Goal: Information Seeking & Learning: Check status

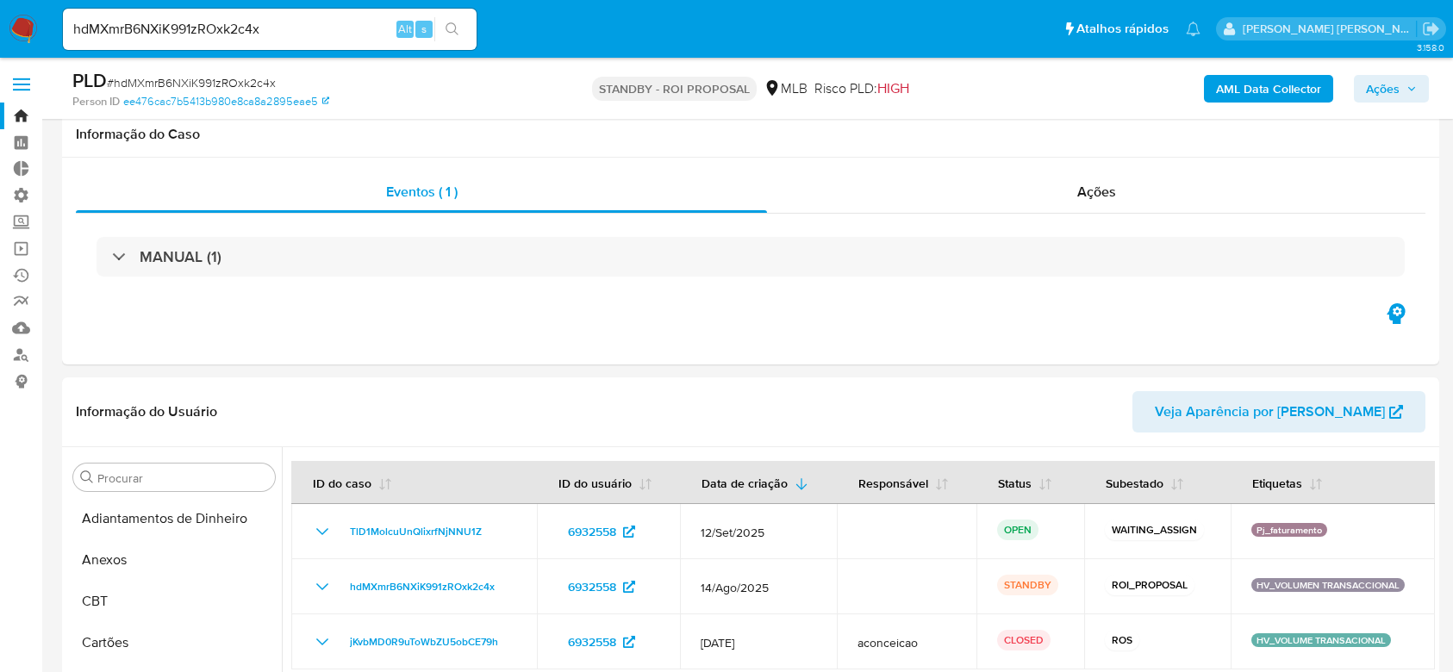
select select "10"
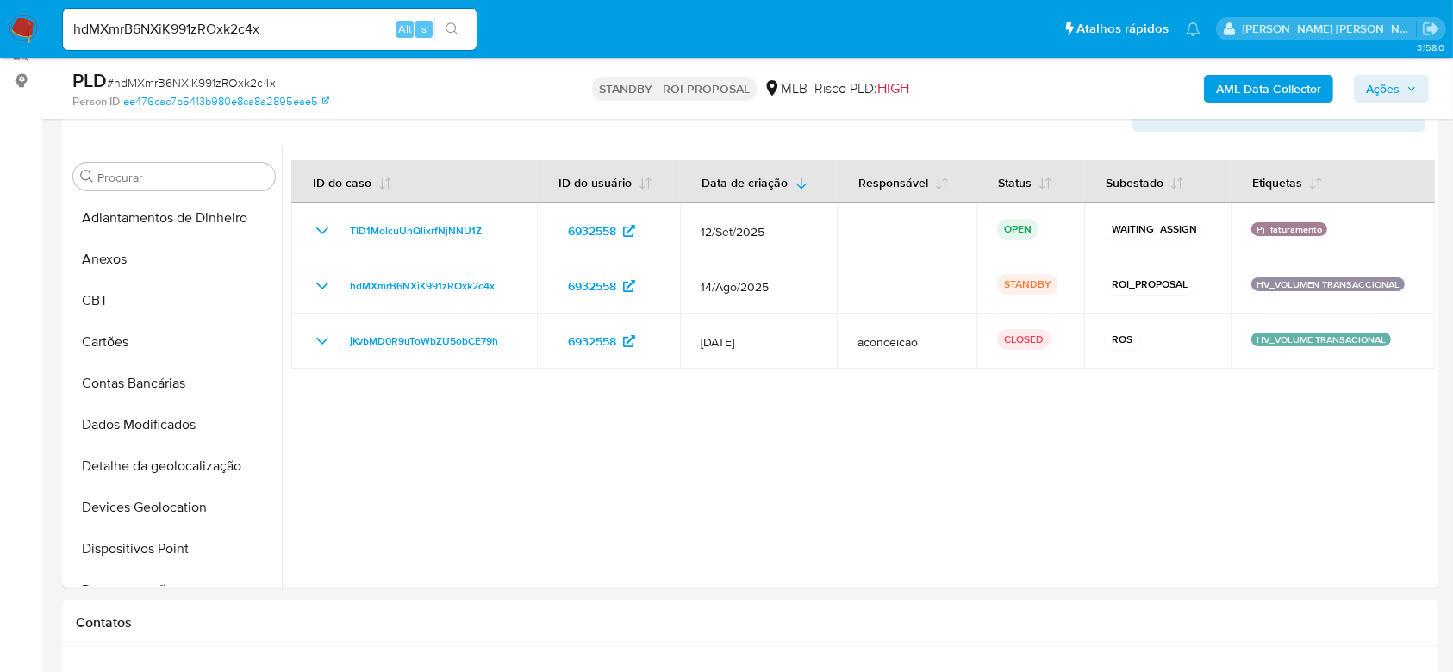
scroll to position [581, 0]
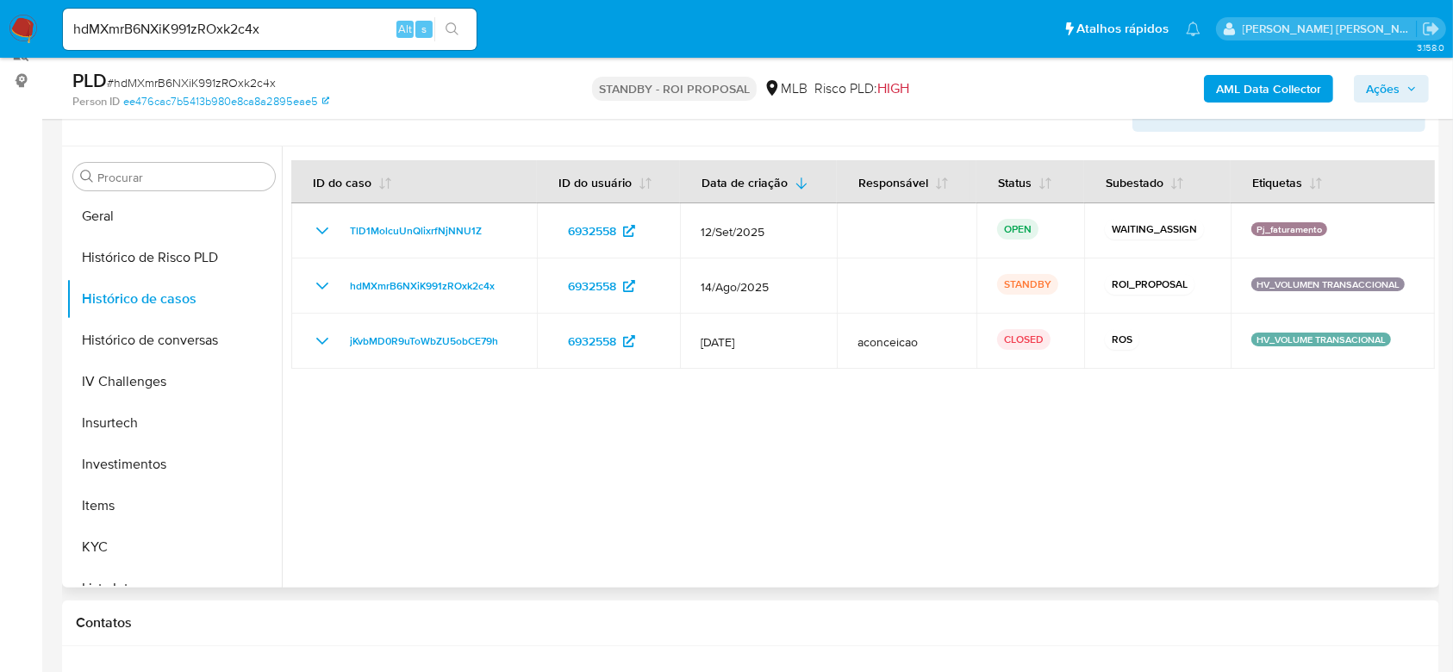
click at [934, 462] on div at bounding box center [858, 367] width 1153 height 441
click at [147, 32] on input "hdMXmrB6NXiK991zROxk2c4x" at bounding box center [270, 29] width 414 height 22
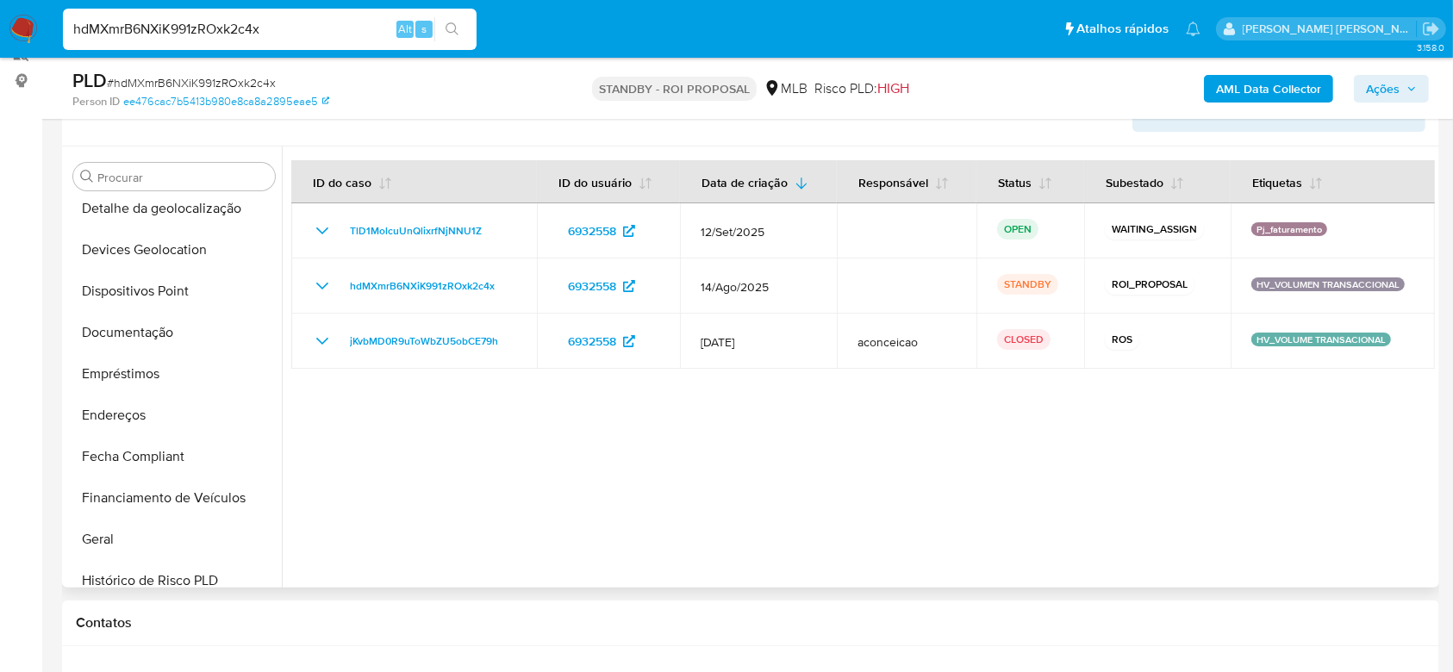
scroll to position [236, 0]
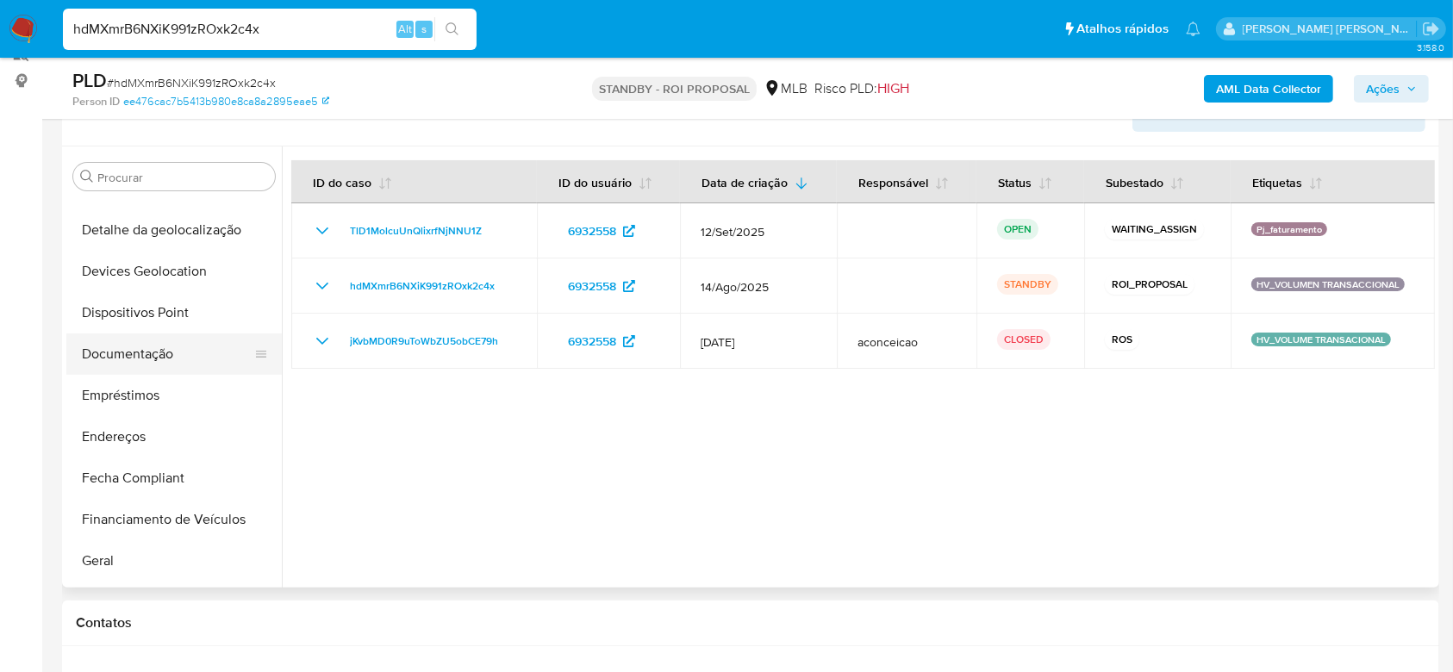
click at [172, 347] on button "Documentação" at bounding box center [167, 354] width 202 height 41
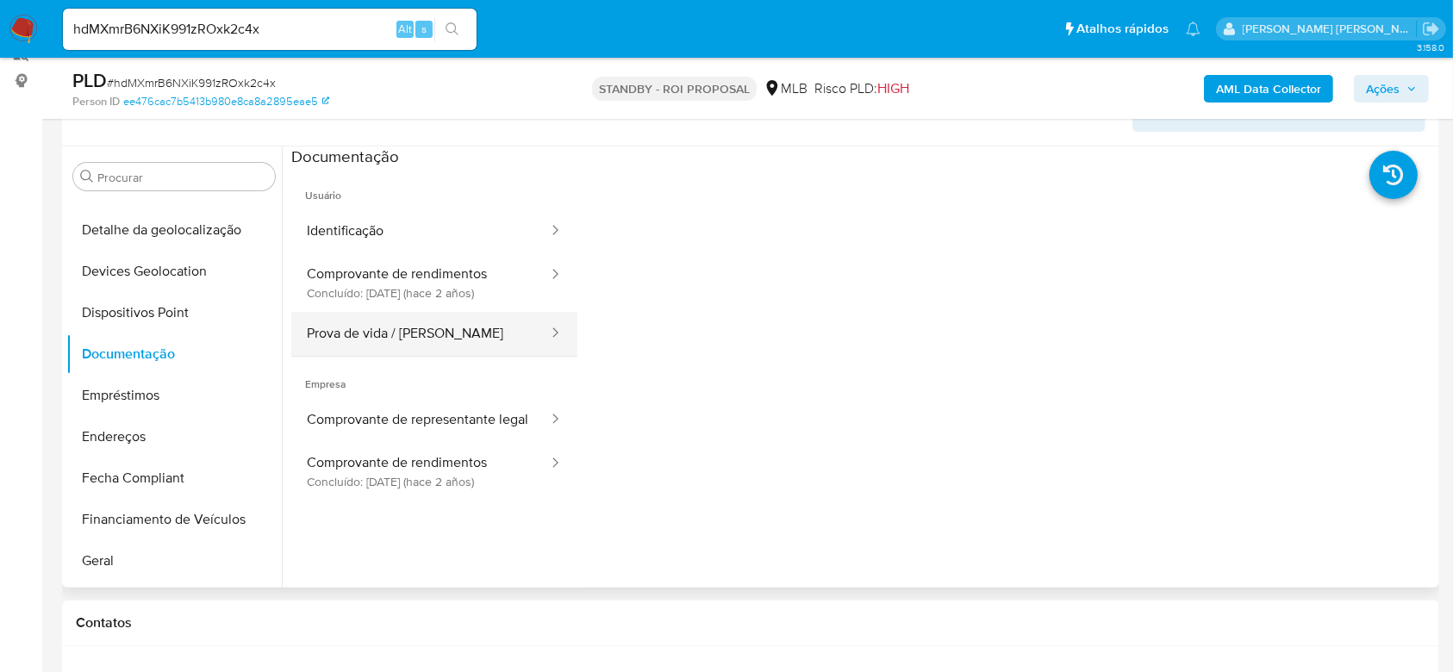
click at [403, 334] on button "Prova de vida / [PERSON_NAME]" at bounding box center [420, 334] width 259 height 44
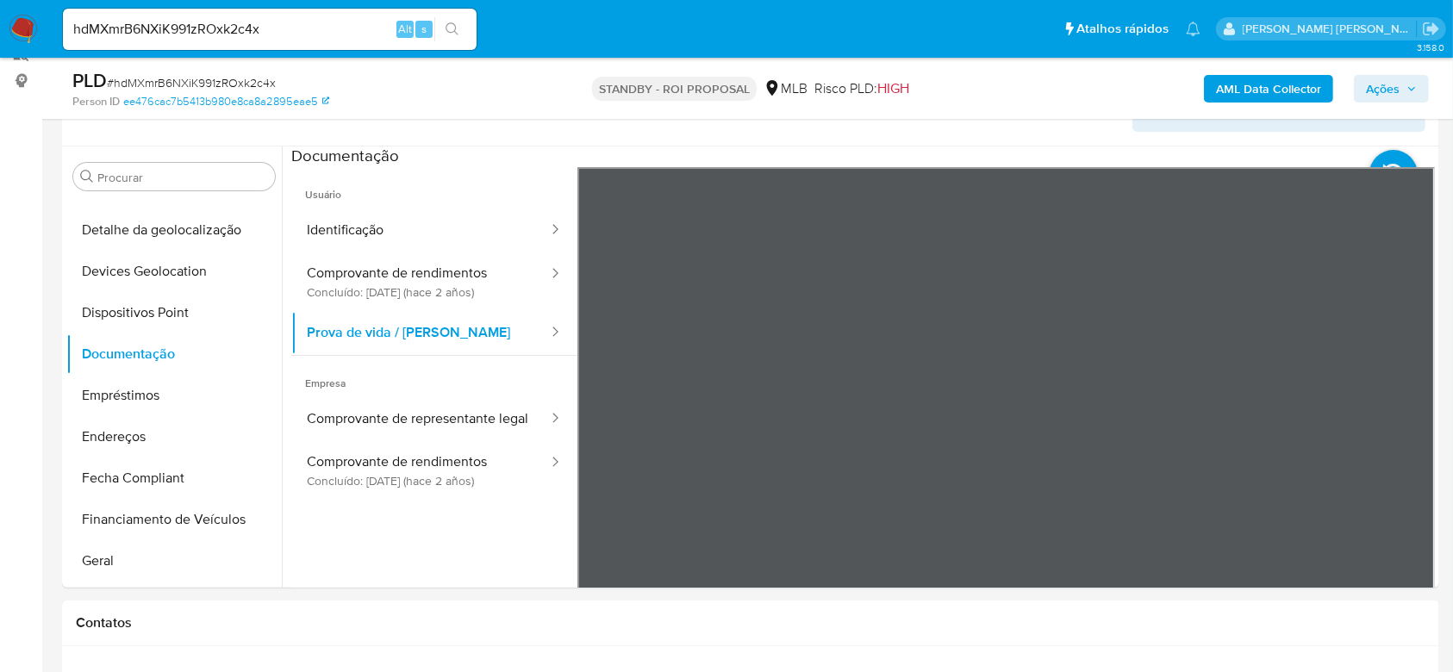
scroll to position [0, 0]
click at [211, 28] on input "hdMXmrB6NXiK991zROxk2c4x" at bounding box center [270, 29] width 414 height 22
paste input "LZ19WemI5oVkdvqWHgmscQw8"
type input "LZ19WemI5oVkdvqWHgmscQw8"
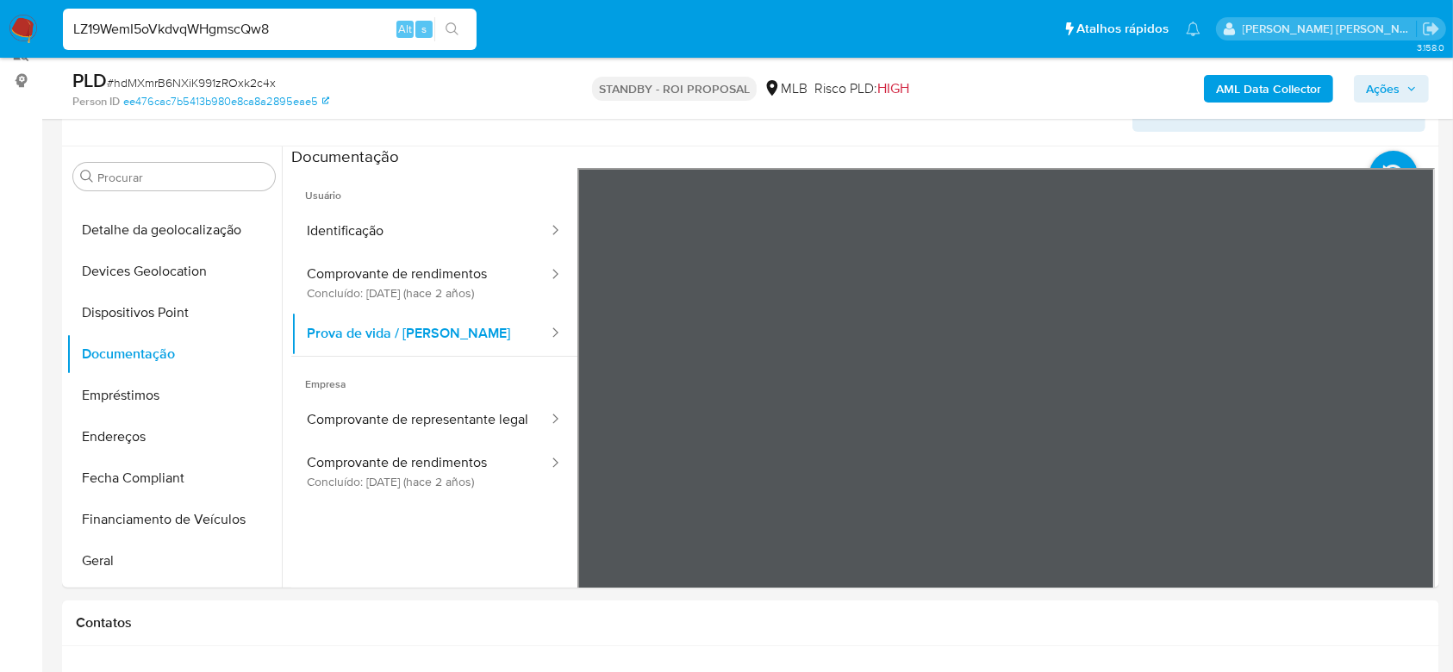
click at [455, 31] on icon "search-icon" at bounding box center [453, 29] width 14 height 14
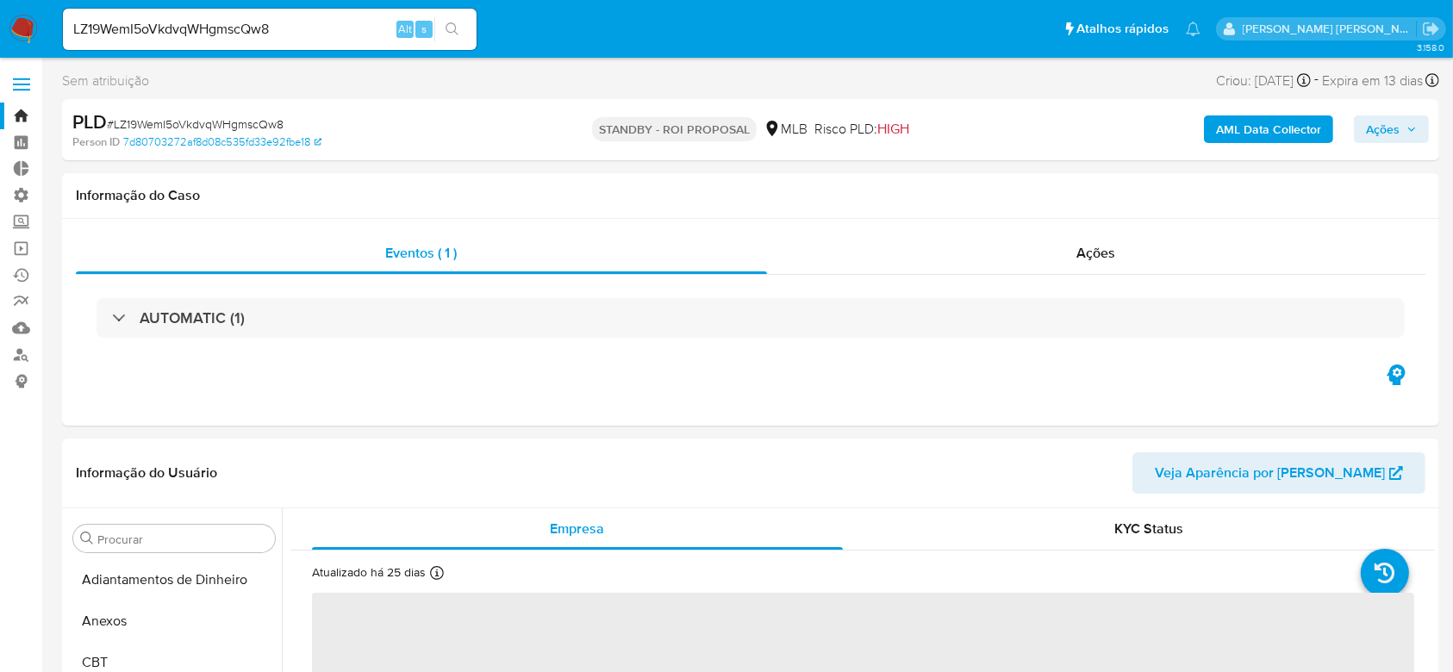
select select "10"
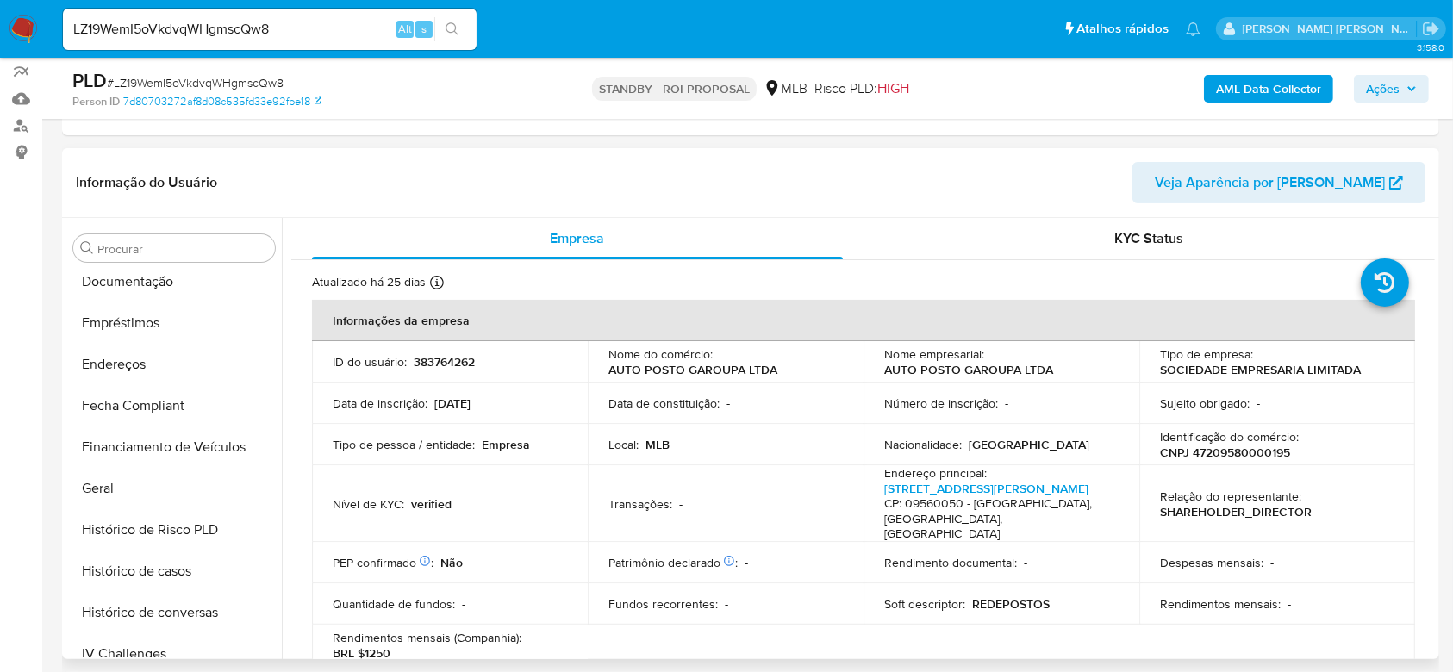
scroll to position [352, 0]
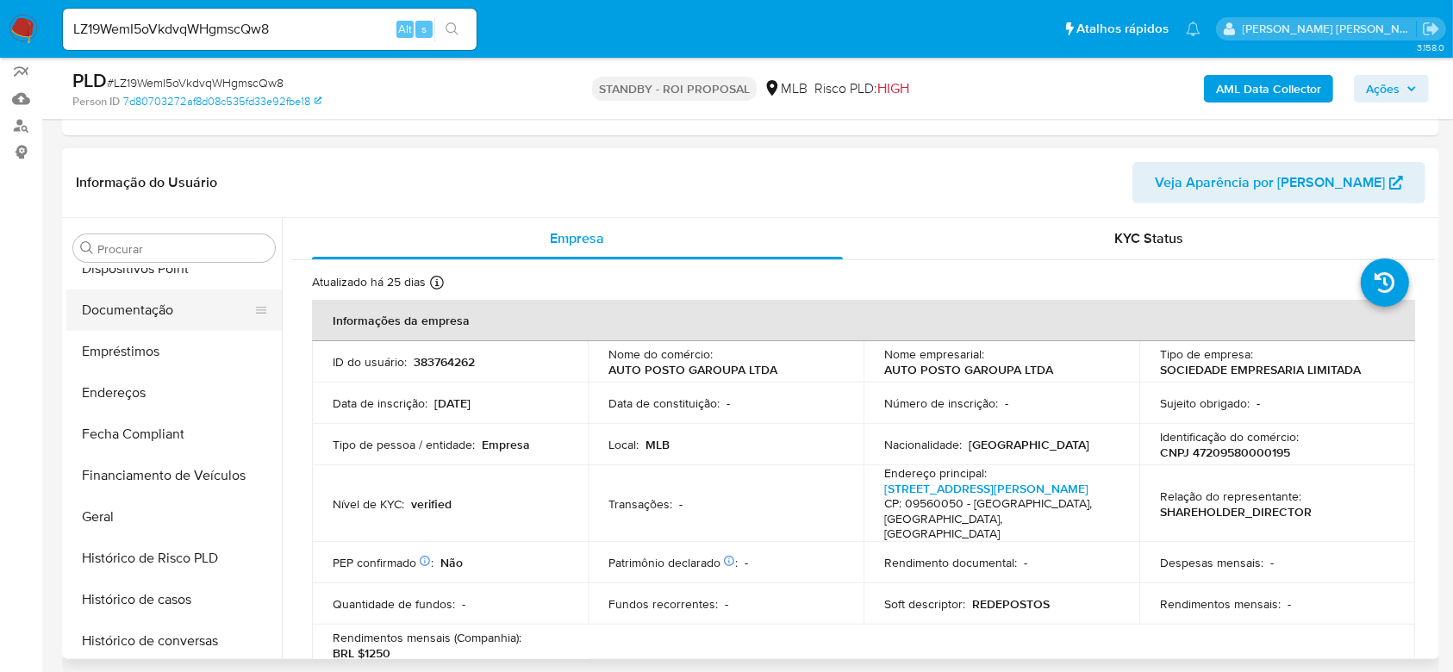
click at [145, 314] on button "Documentação" at bounding box center [167, 310] width 202 height 41
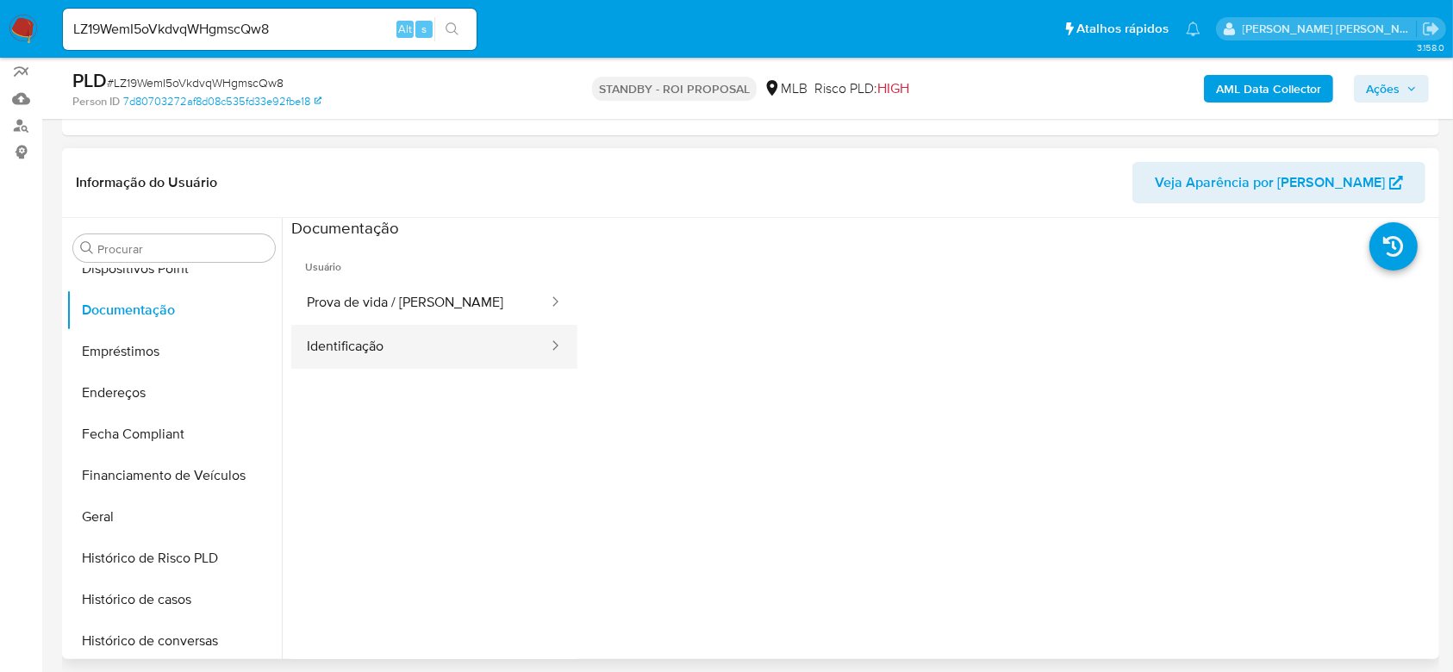
click at [393, 341] on button "Identificação" at bounding box center [420, 347] width 259 height 44
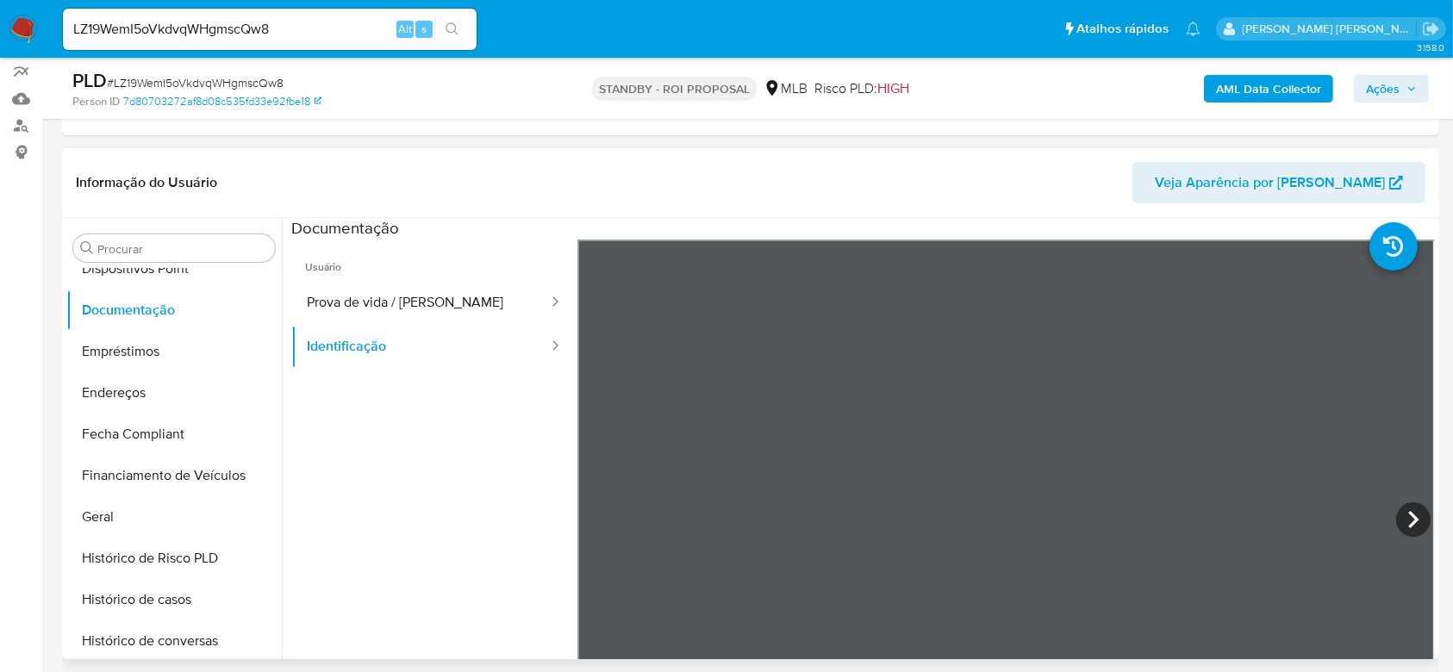
scroll to position [13, 0]
click at [1400, 522] on icon at bounding box center [1413, 520] width 34 height 34
click at [594, 514] on icon at bounding box center [599, 520] width 34 height 34
click at [81, 515] on button "Geral" at bounding box center [167, 517] width 202 height 41
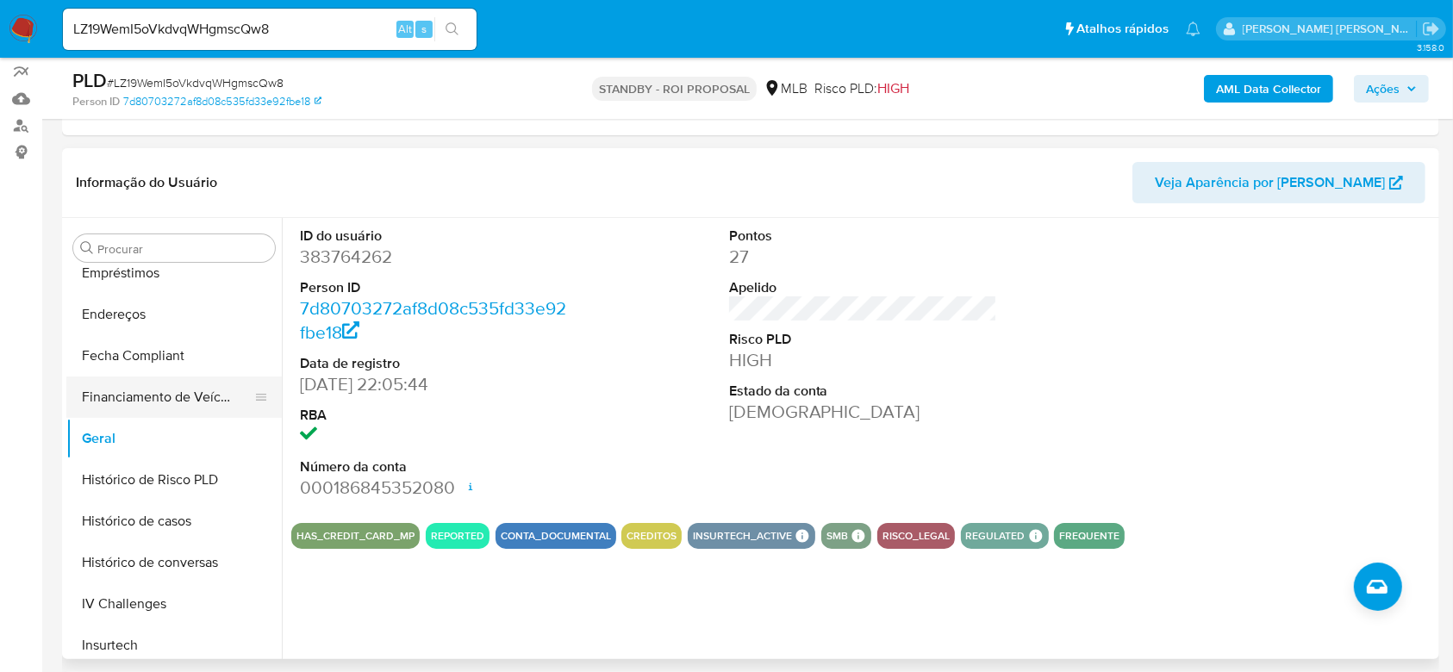
scroll to position [466, 0]
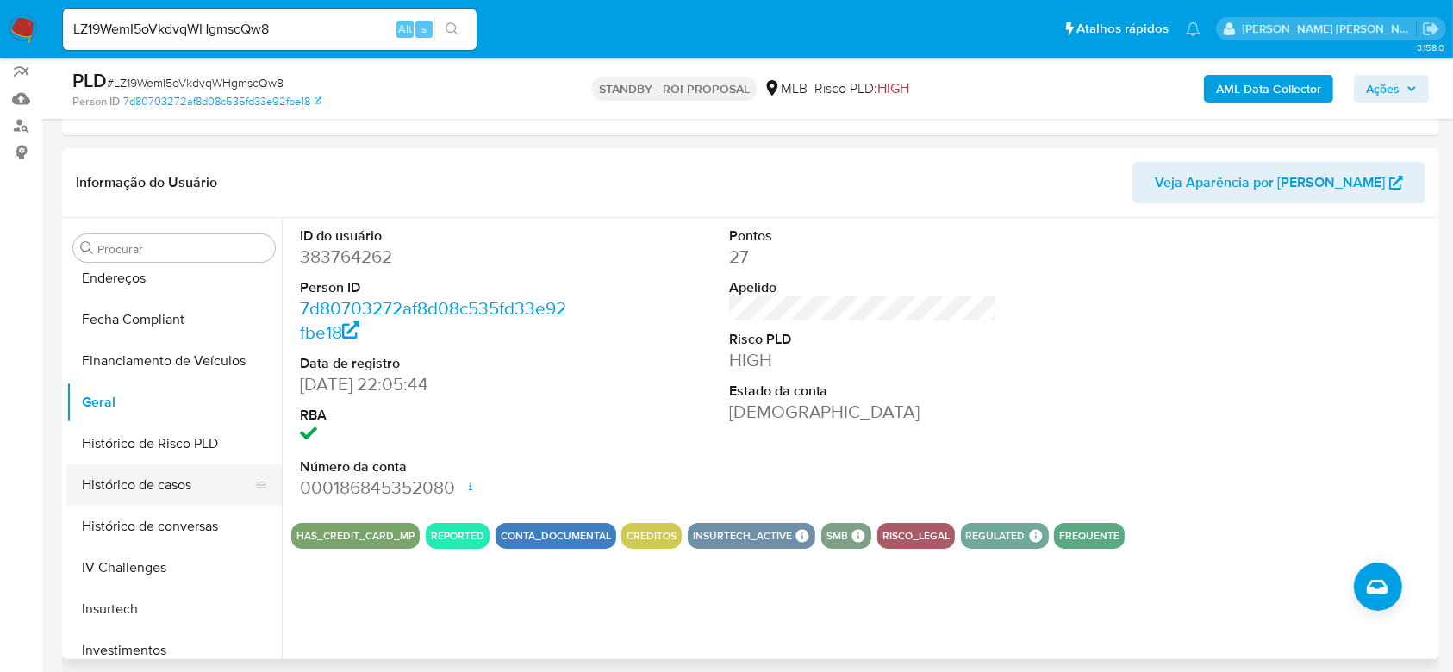
click at [172, 481] on button "Histórico de casos" at bounding box center [167, 485] width 202 height 41
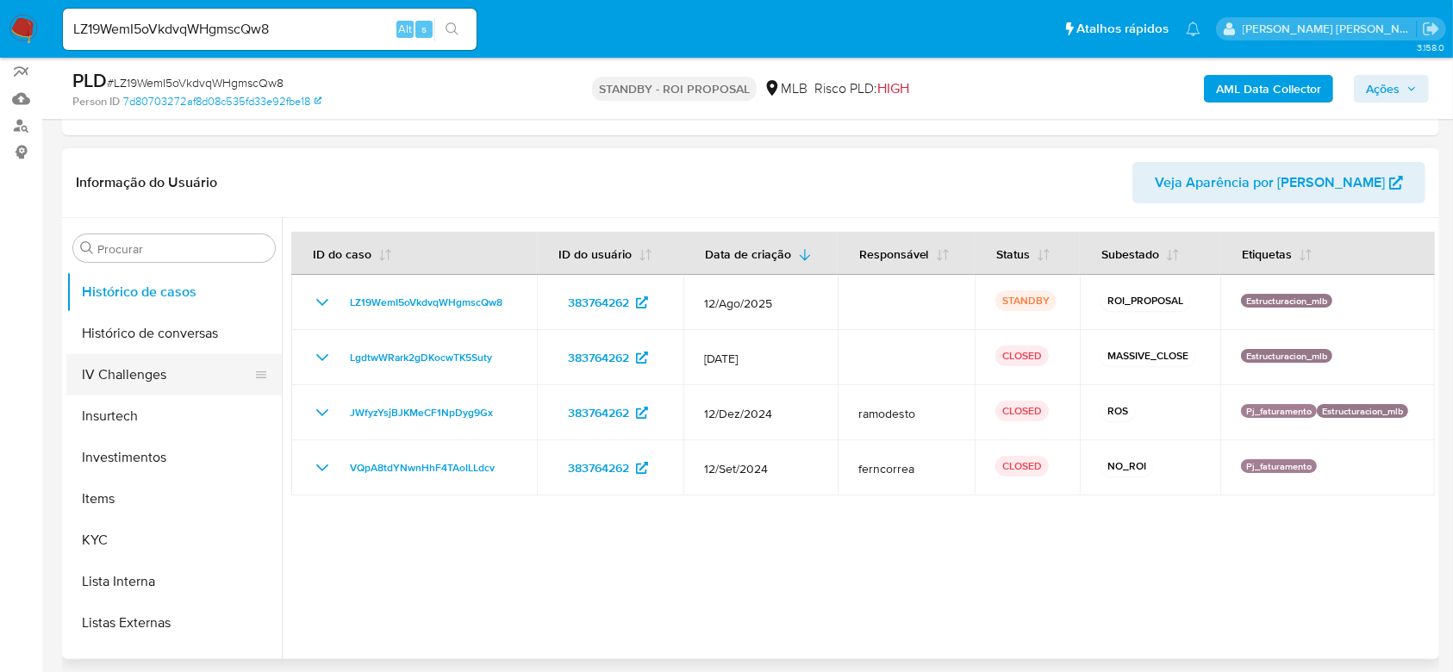
scroll to position [697, 0]
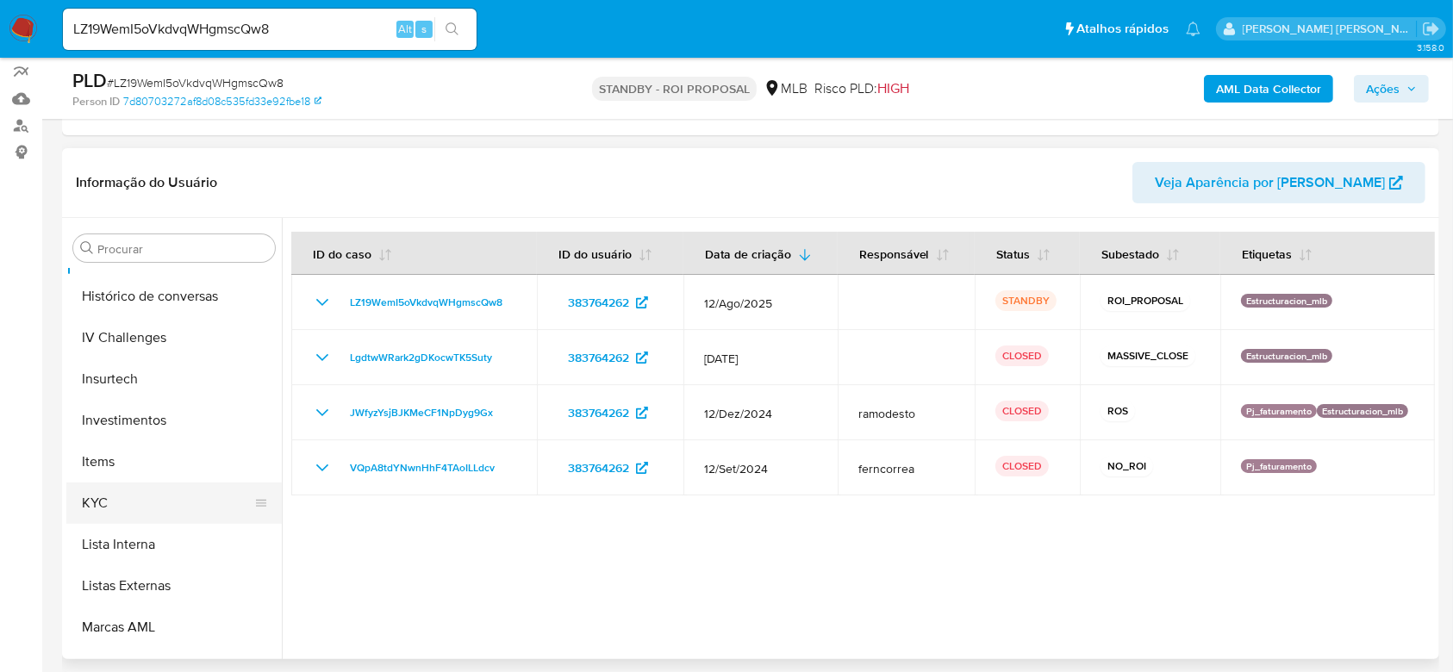
click at [117, 507] on button "KYC" at bounding box center [167, 503] width 202 height 41
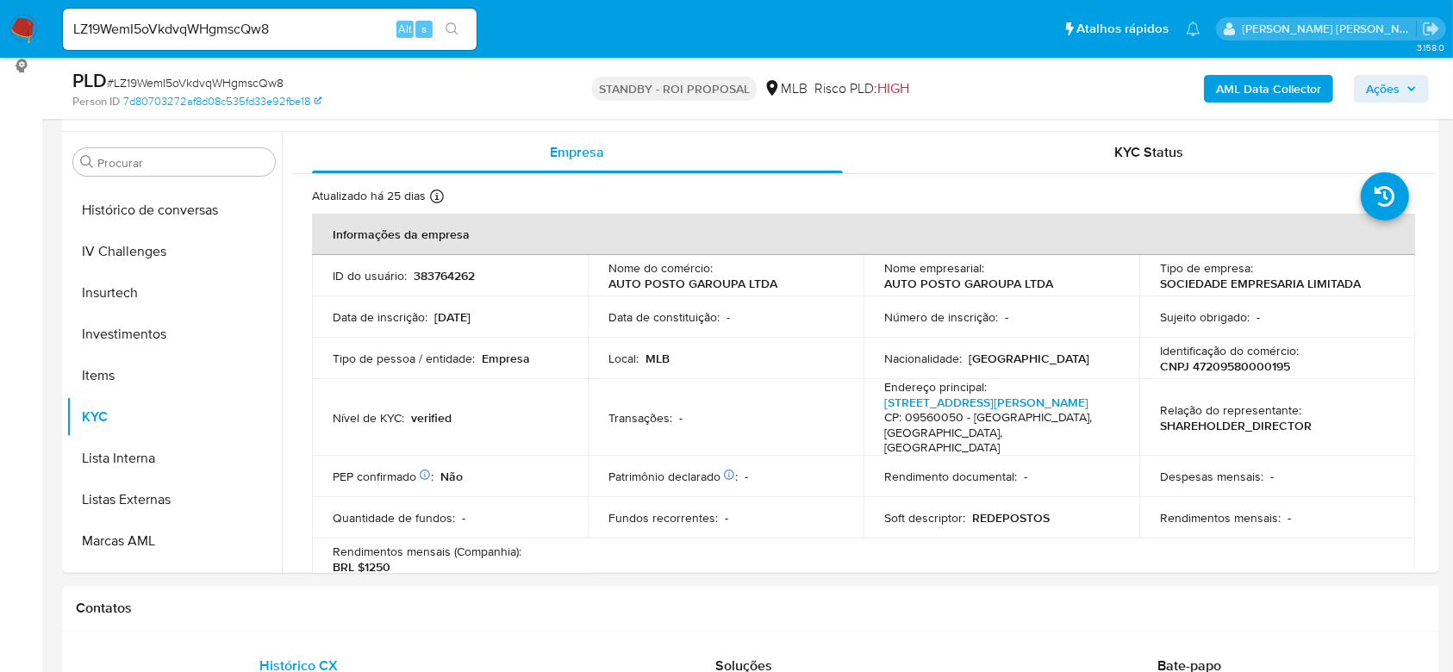
scroll to position [326, 0]
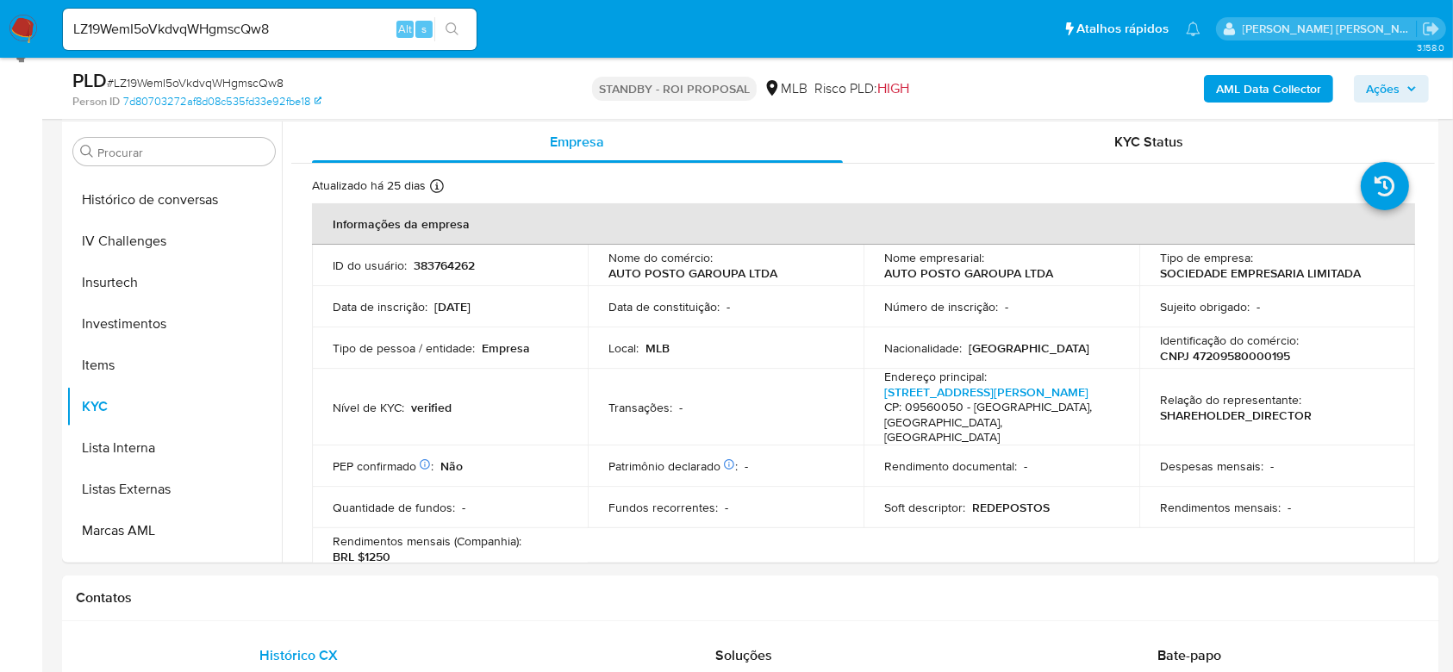
click at [1228, 353] on p "CNPJ 47209580000195" at bounding box center [1225, 356] width 130 height 16
copy p "47209580000195"
click at [209, 43] on div "LZ19WemI5oVkdvqWHgmscQw8 Alt s" at bounding box center [270, 29] width 414 height 41
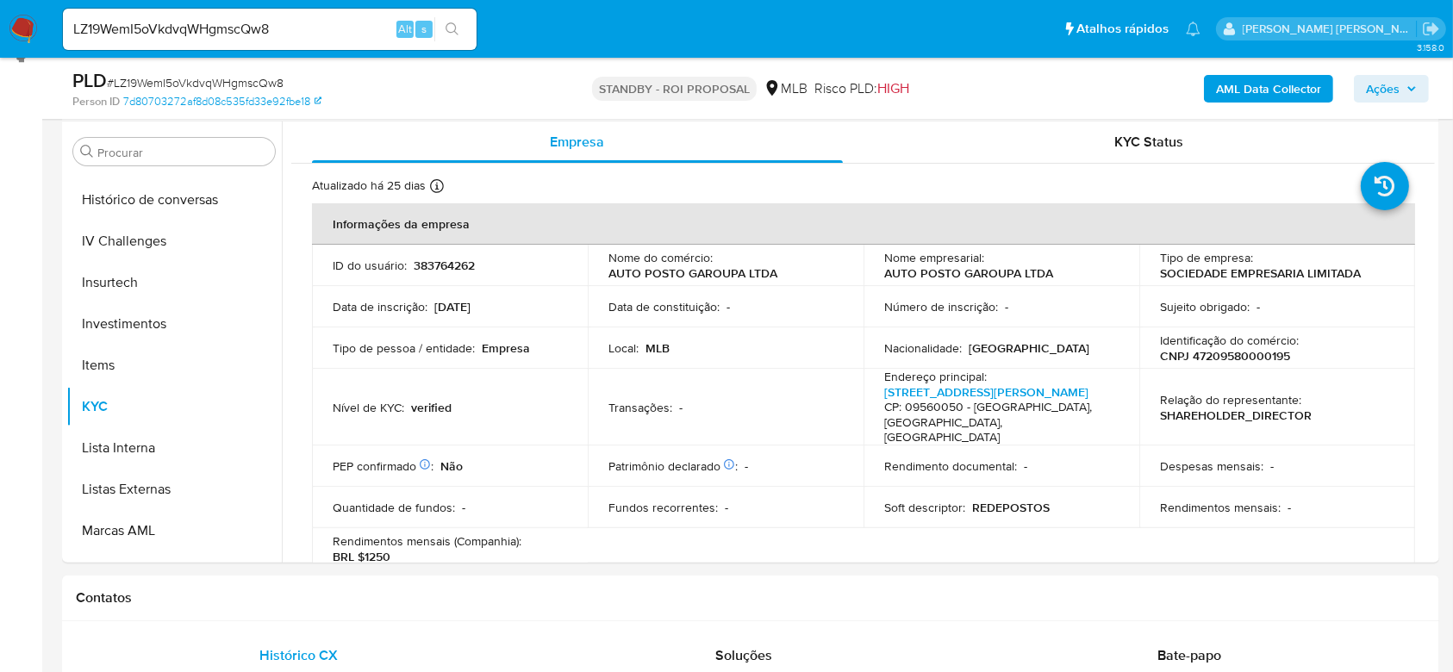
click at [222, 25] on input "LZ19WemI5oVkdvqWHgmscQw8" at bounding box center [270, 29] width 414 height 22
paste input "5QK2lnq6UEb1u22CUvaWfQQw"
type input "5QK2lnq6UEb1u22CUvaWfQQw"
click at [452, 32] on icon "search-icon" at bounding box center [453, 29] width 14 height 14
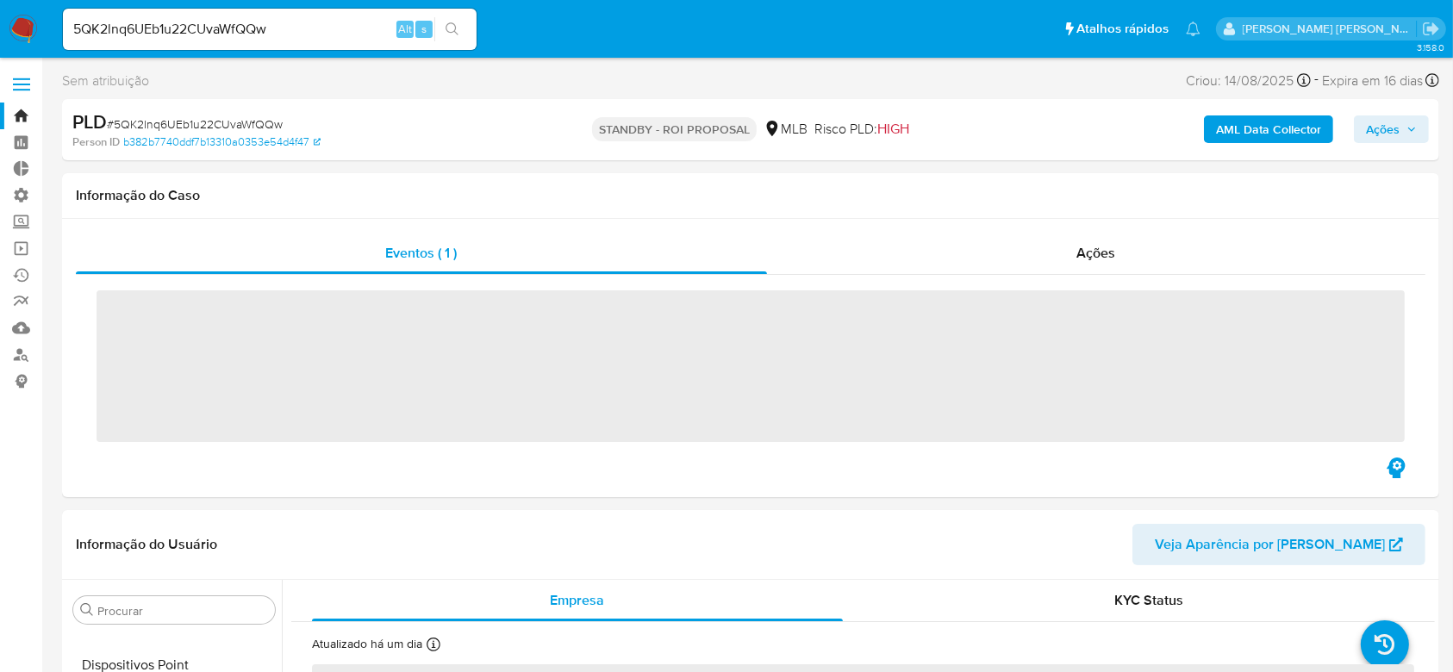
scroll to position [672, 0]
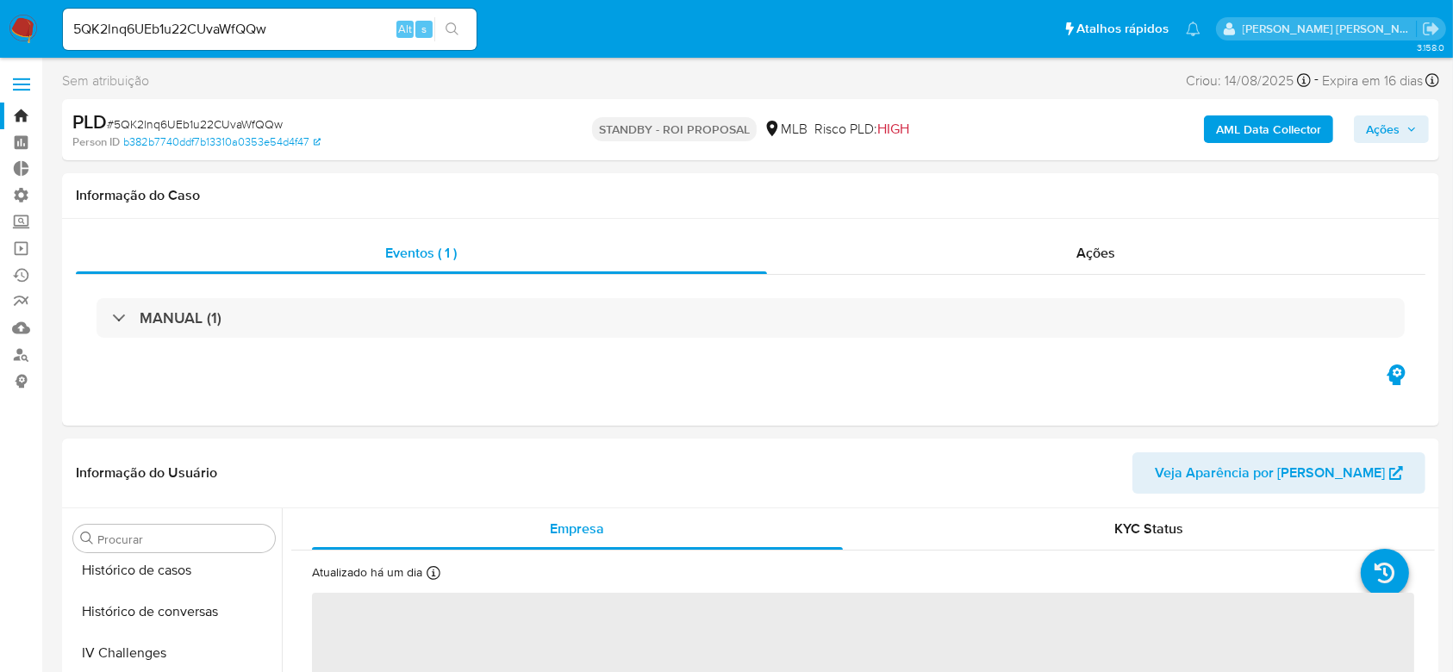
select select "10"
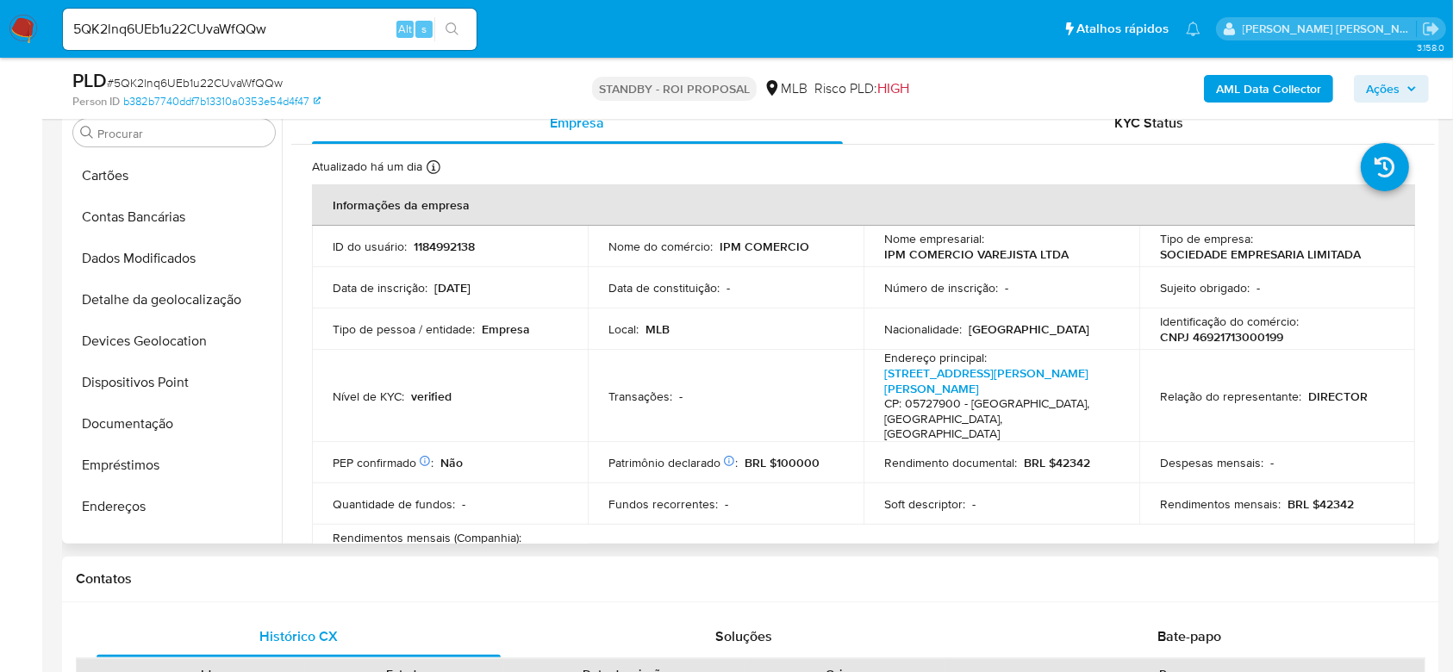
scroll to position [122, 0]
click at [159, 424] on button "Documentação" at bounding box center [167, 424] width 202 height 41
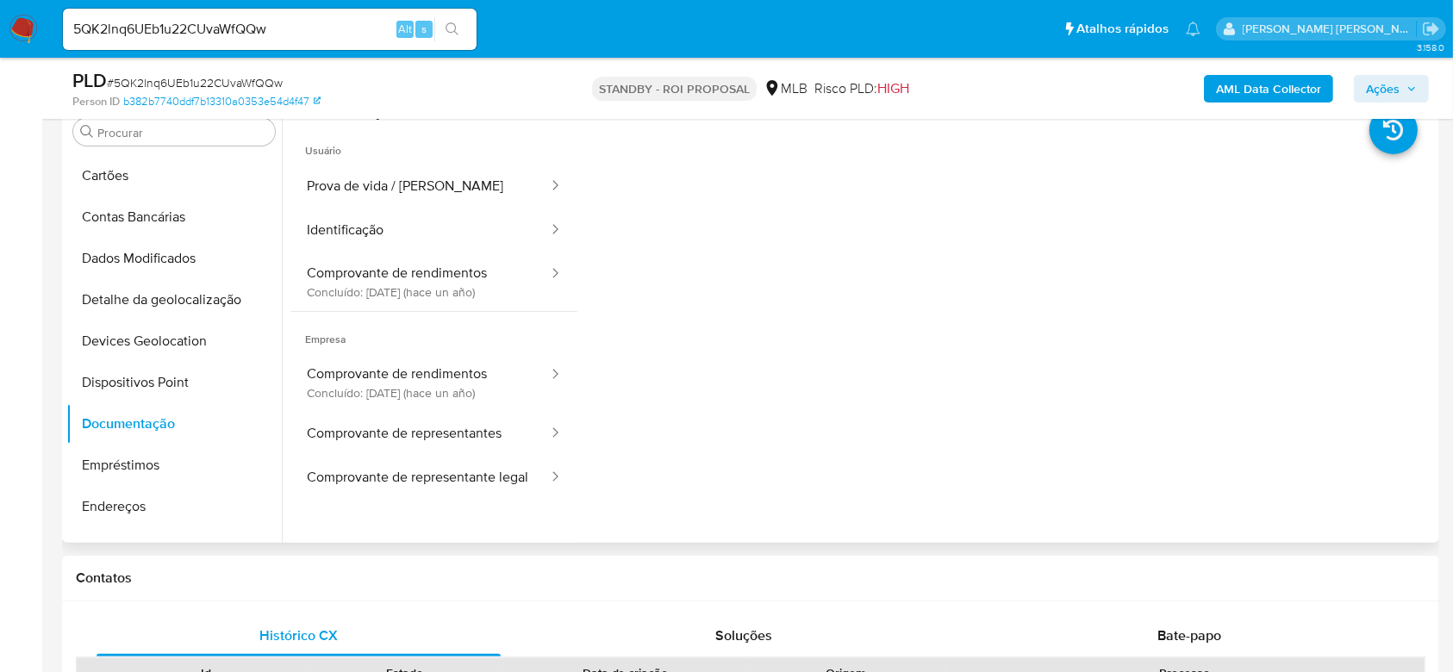
scroll to position [345, 0]
click at [444, 197] on button "Prova de vida / [PERSON_NAME]" at bounding box center [420, 188] width 259 height 44
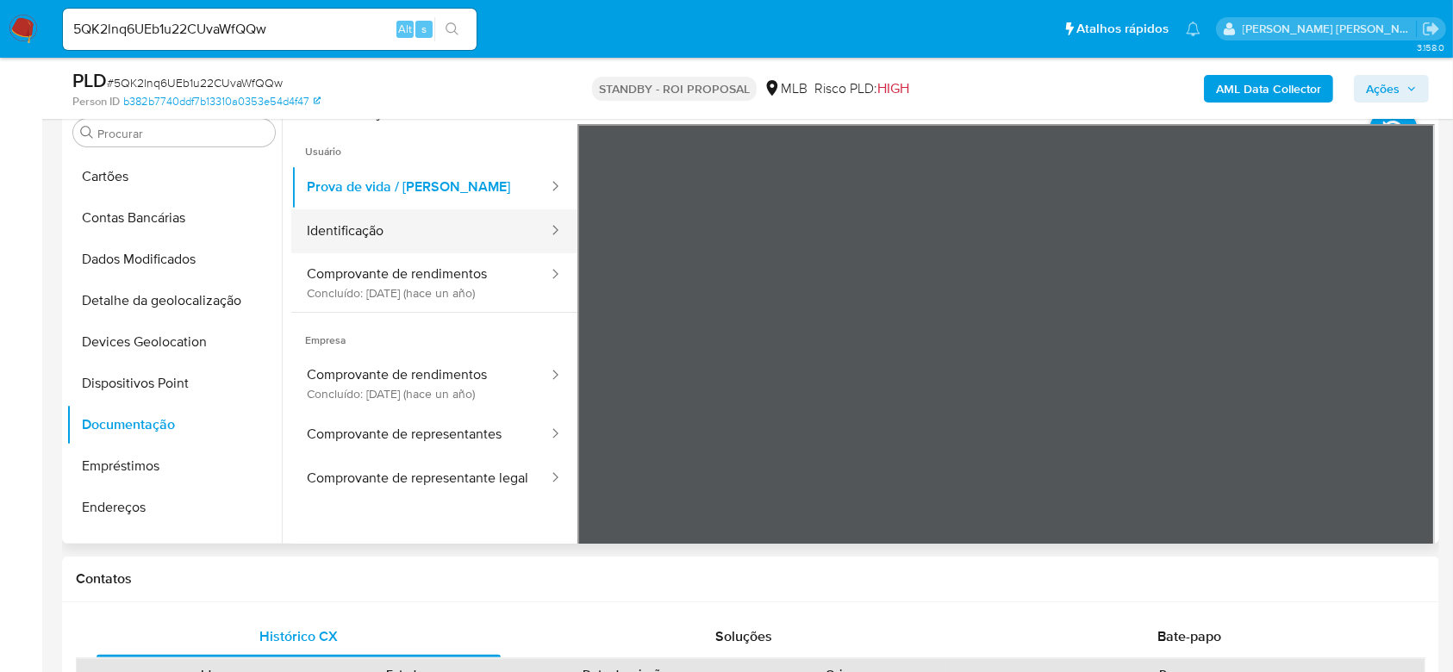
click at [322, 236] on button "Identificação" at bounding box center [420, 231] width 259 height 44
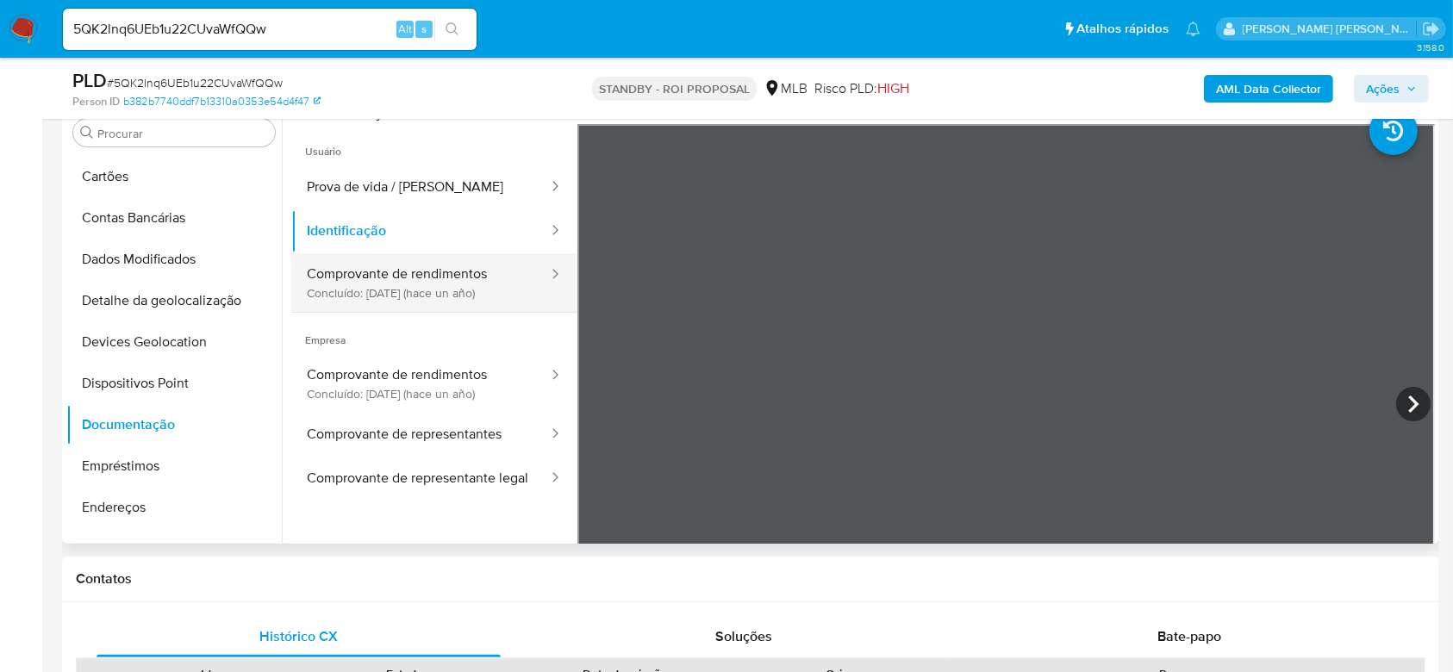
click at [455, 285] on button "Comprovante de rendimentos Concluído: [DATE] (hace un año)" at bounding box center [420, 282] width 259 height 59
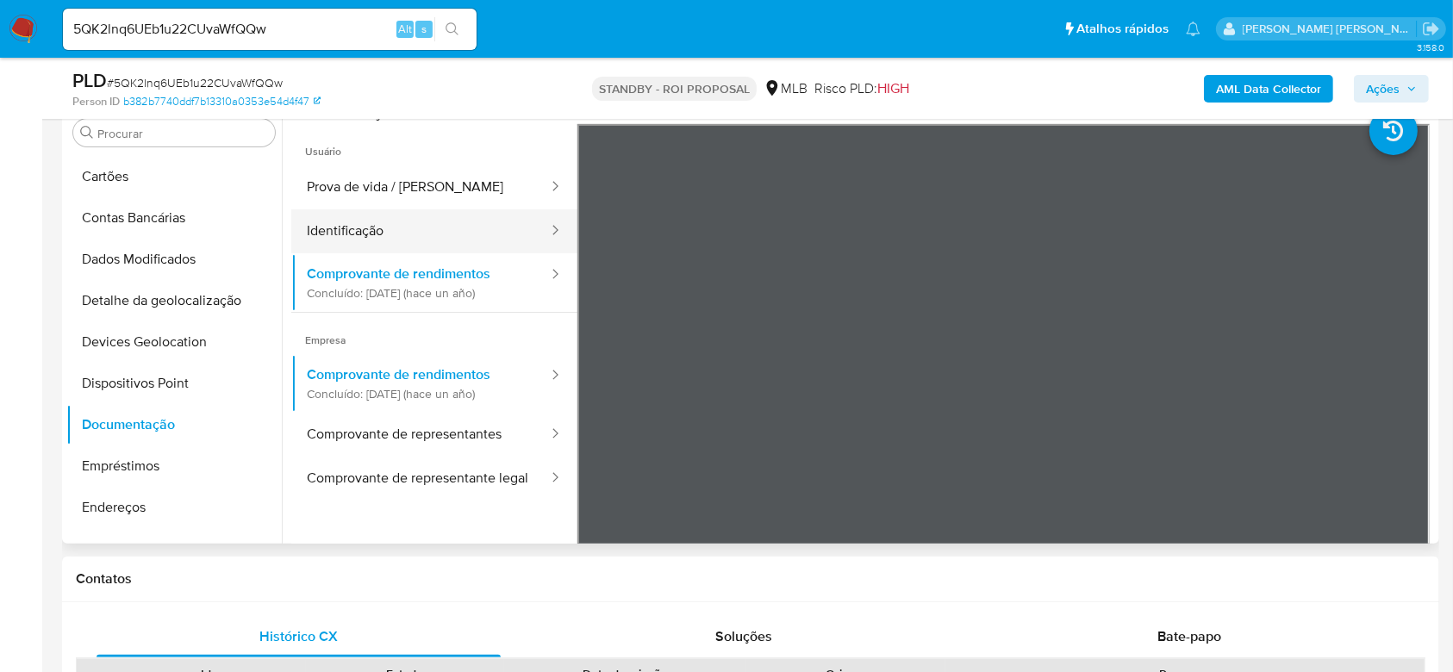
click at [428, 234] on button "Identificação" at bounding box center [420, 231] width 259 height 44
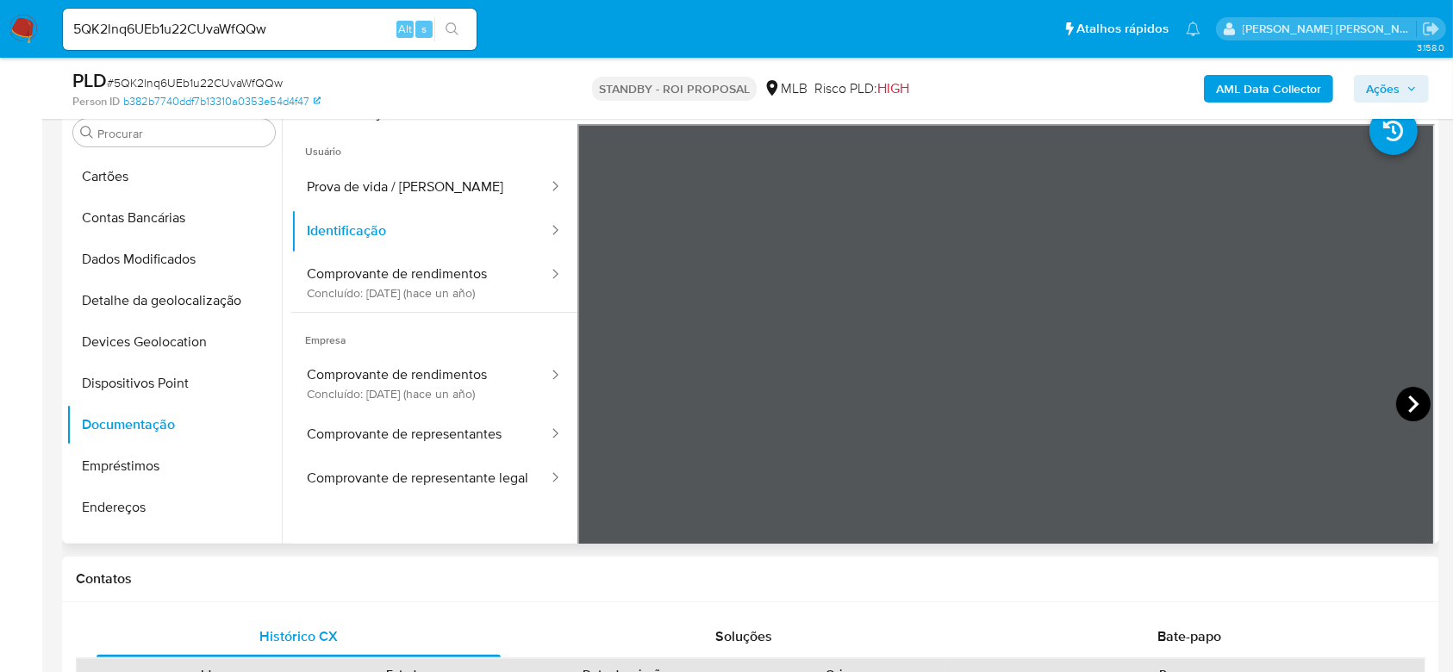
click at [1415, 397] on icon at bounding box center [1413, 404] width 34 height 34
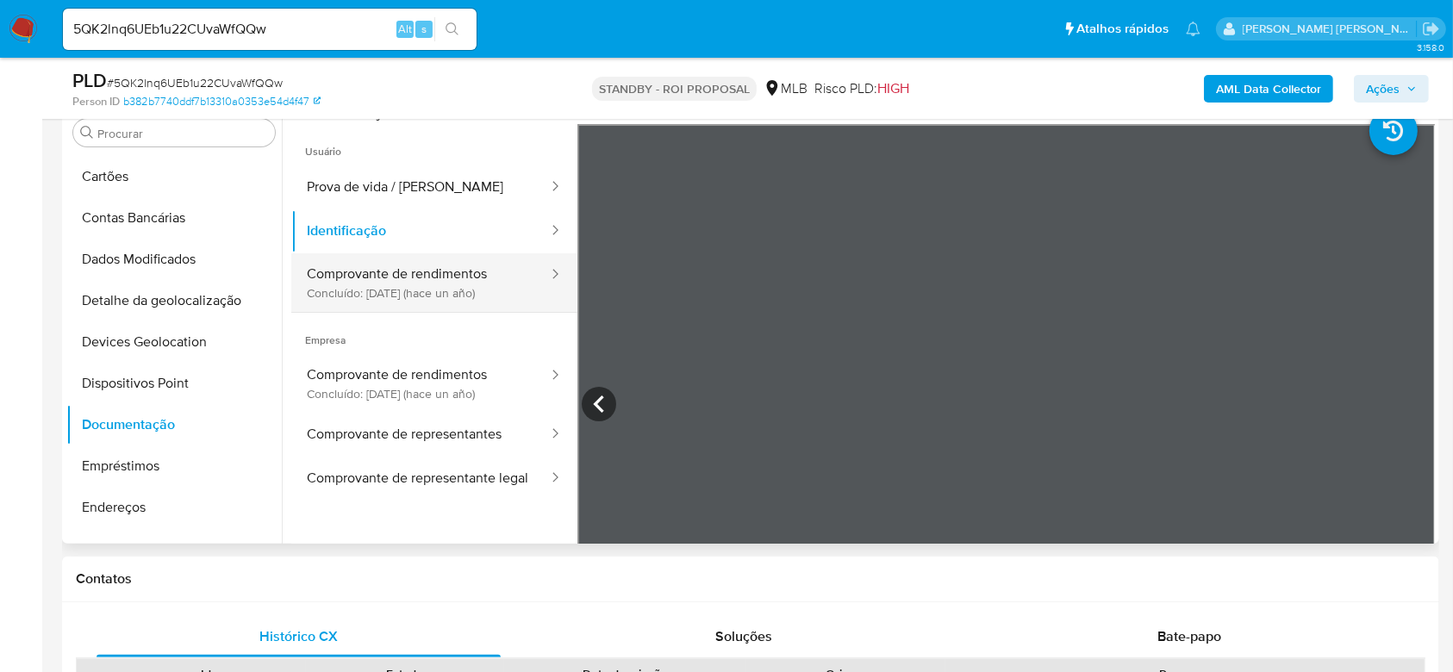
click at [340, 267] on button "Comprovante de rendimentos Concluído: [DATE] (hace un año)" at bounding box center [420, 282] width 259 height 59
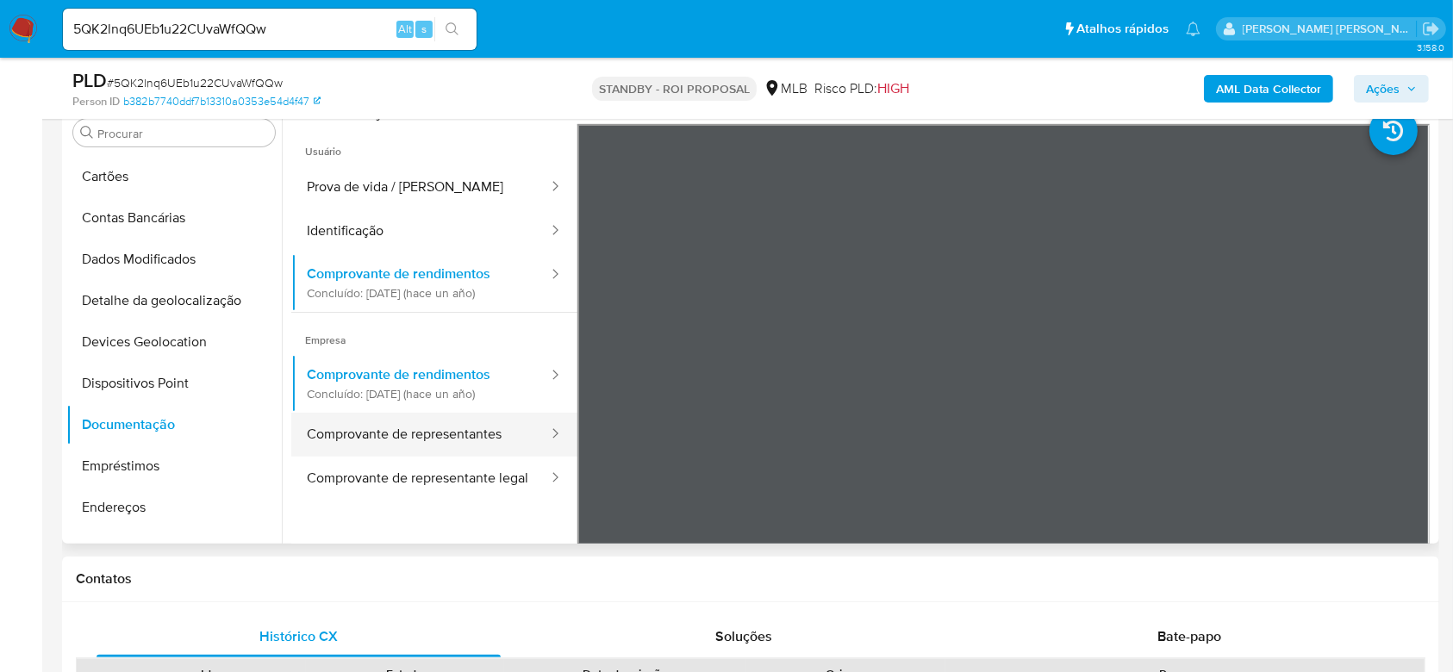
click at [345, 436] on button "Comprovante de representantes" at bounding box center [420, 435] width 259 height 44
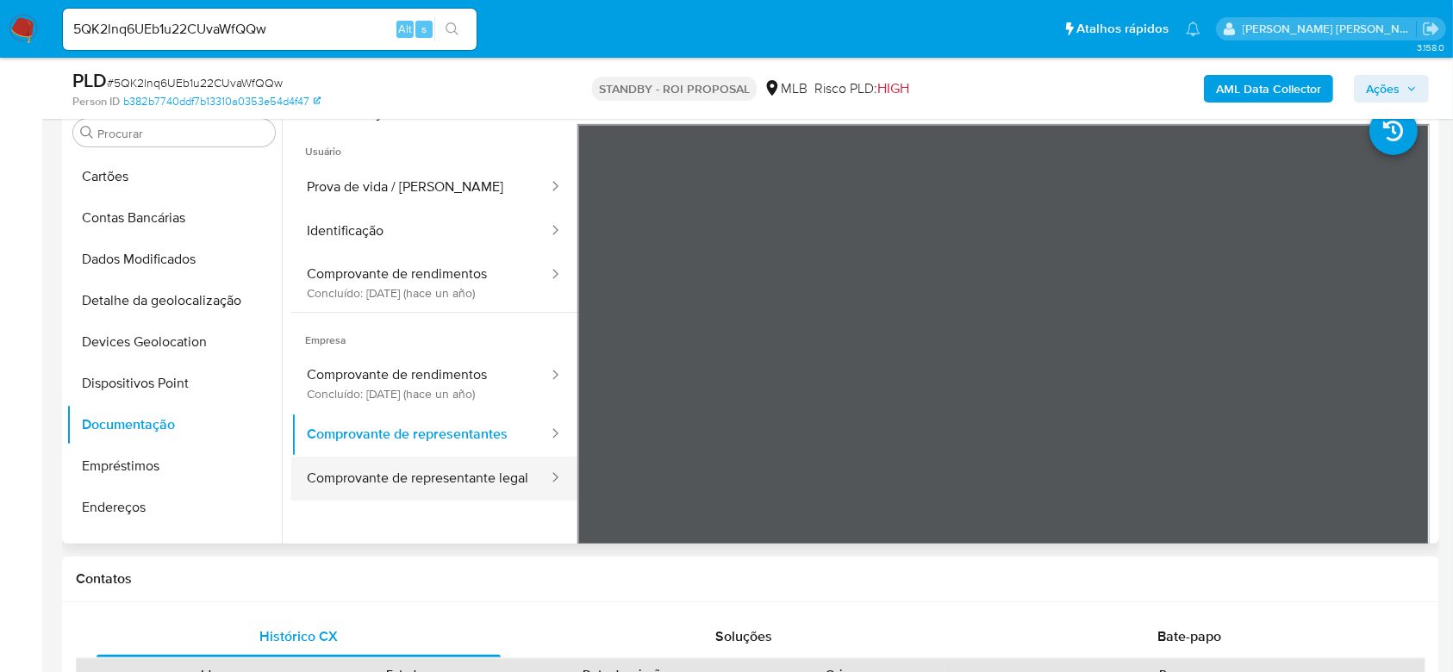
click at [381, 472] on button "Comprovante de representante legal" at bounding box center [420, 479] width 259 height 44
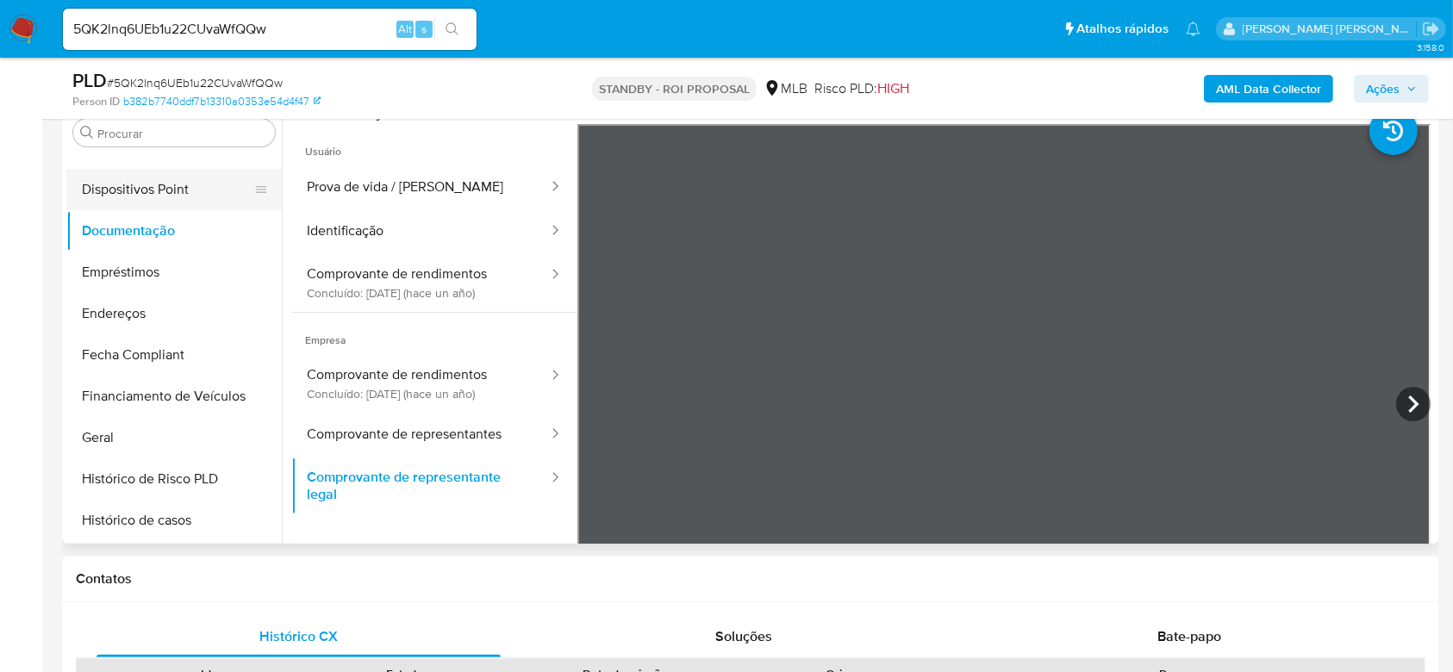
scroll to position [352, 0]
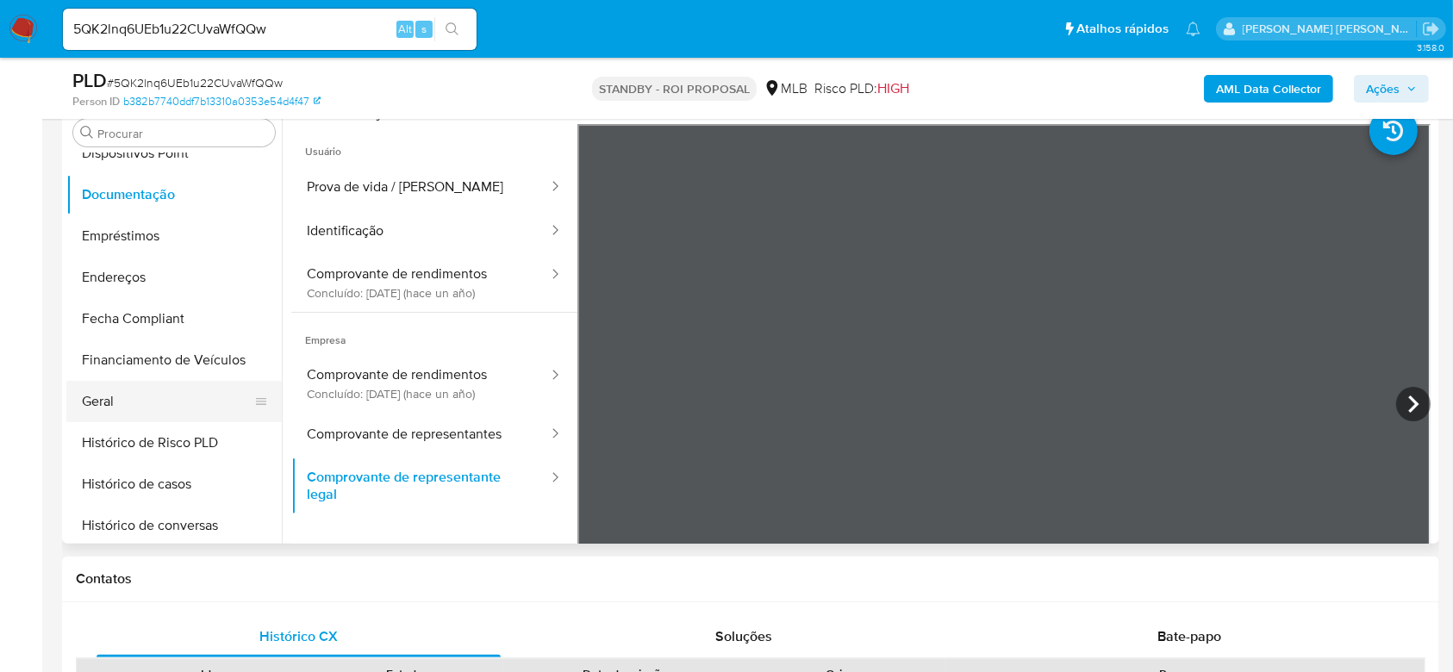
click at [150, 419] on button "Geral" at bounding box center [167, 401] width 202 height 41
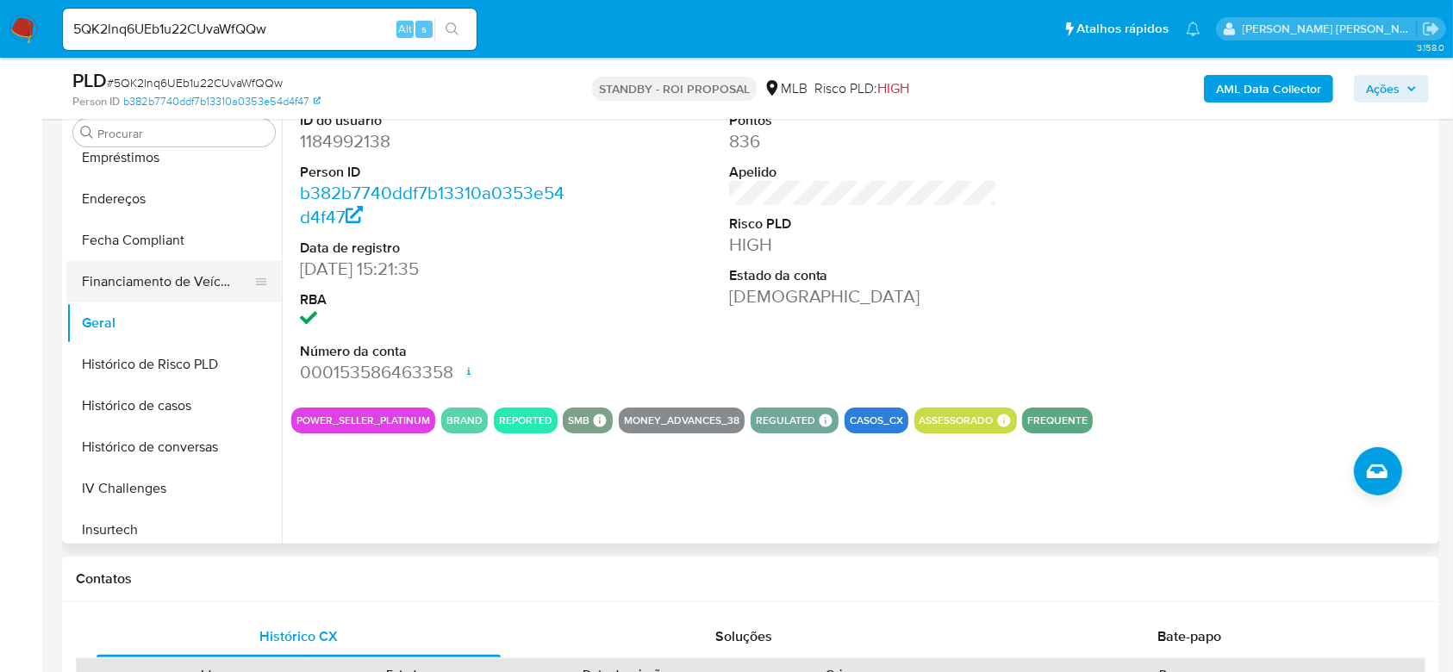
scroll to position [466, 0]
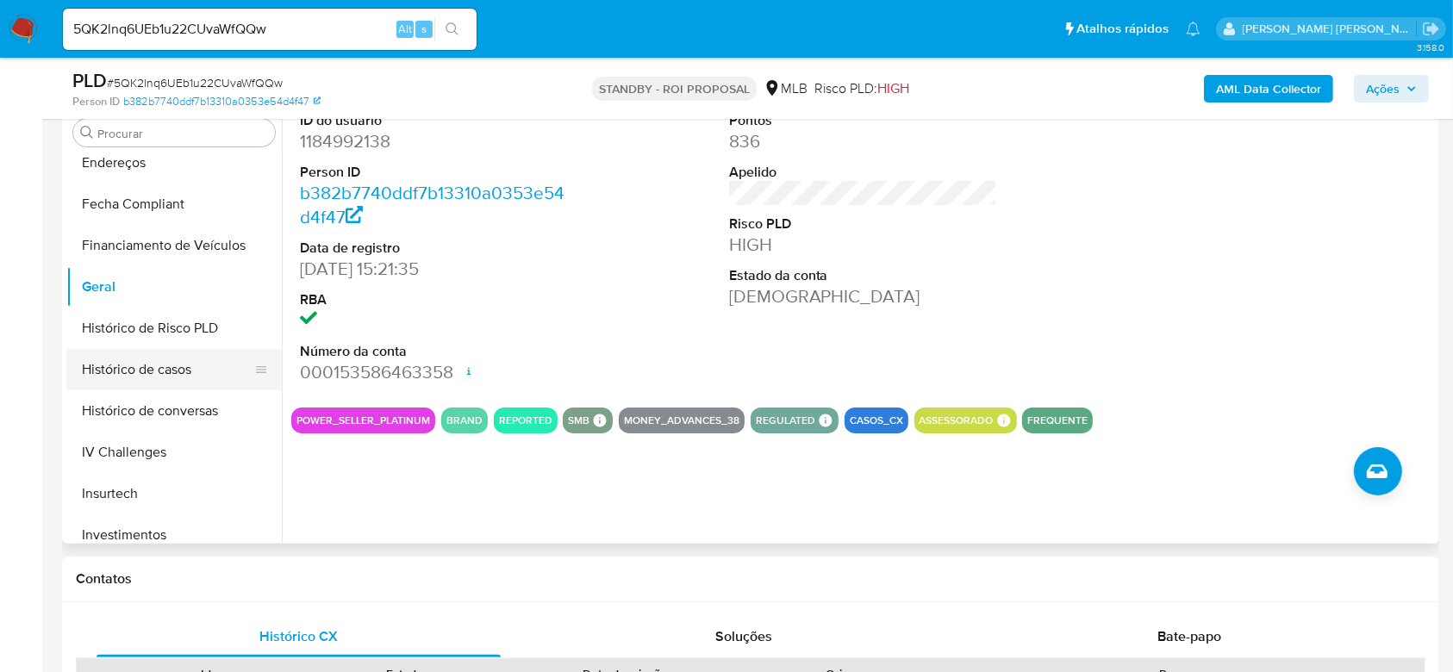
click at [113, 354] on button "Histórico de casos" at bounding box center [167, 369] width 202 height 41
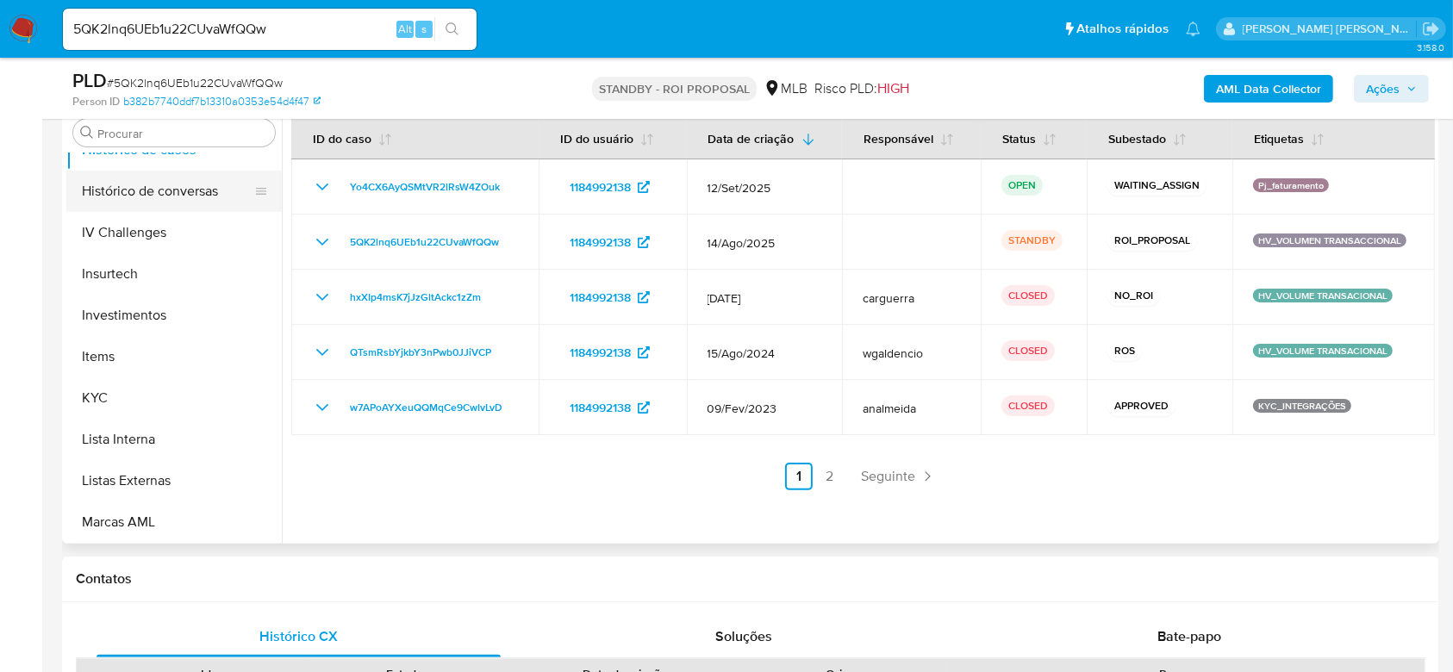
scroll to position [697, 0]
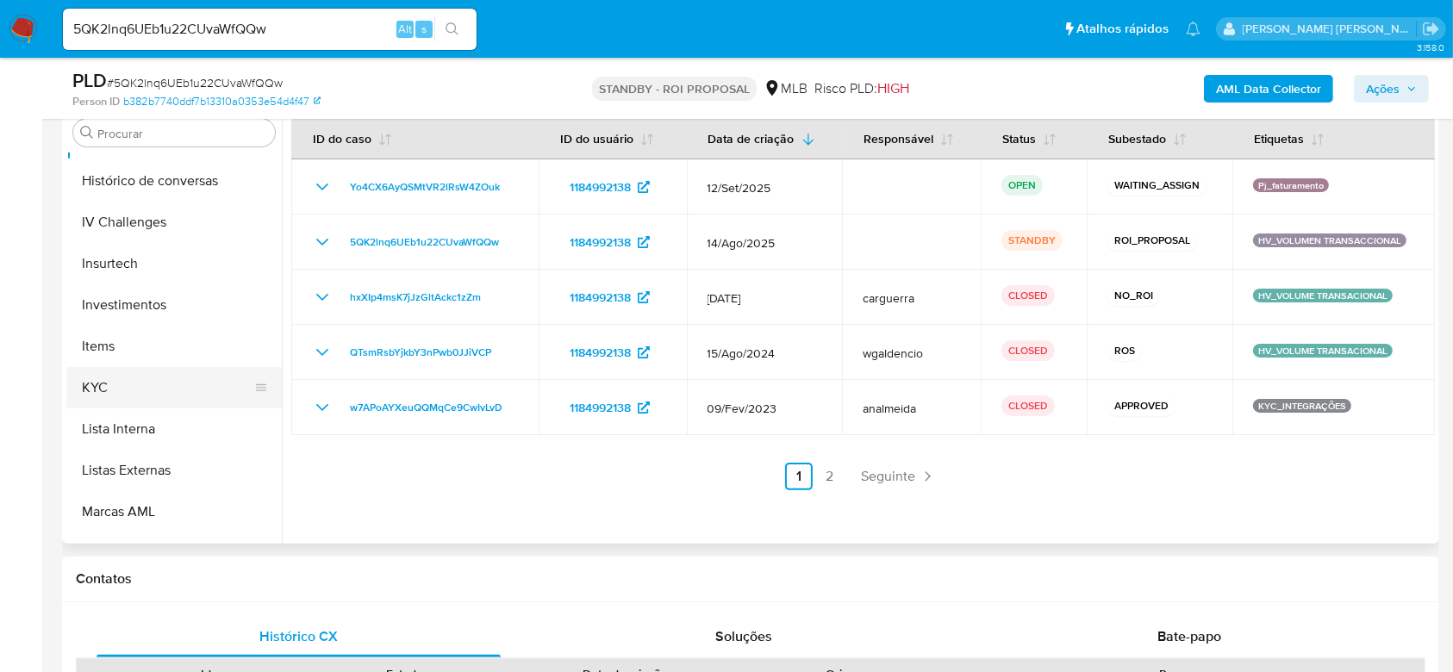
click at [162, 391] on button "KYC" at bounding box center [167, 387] width 202 height 41
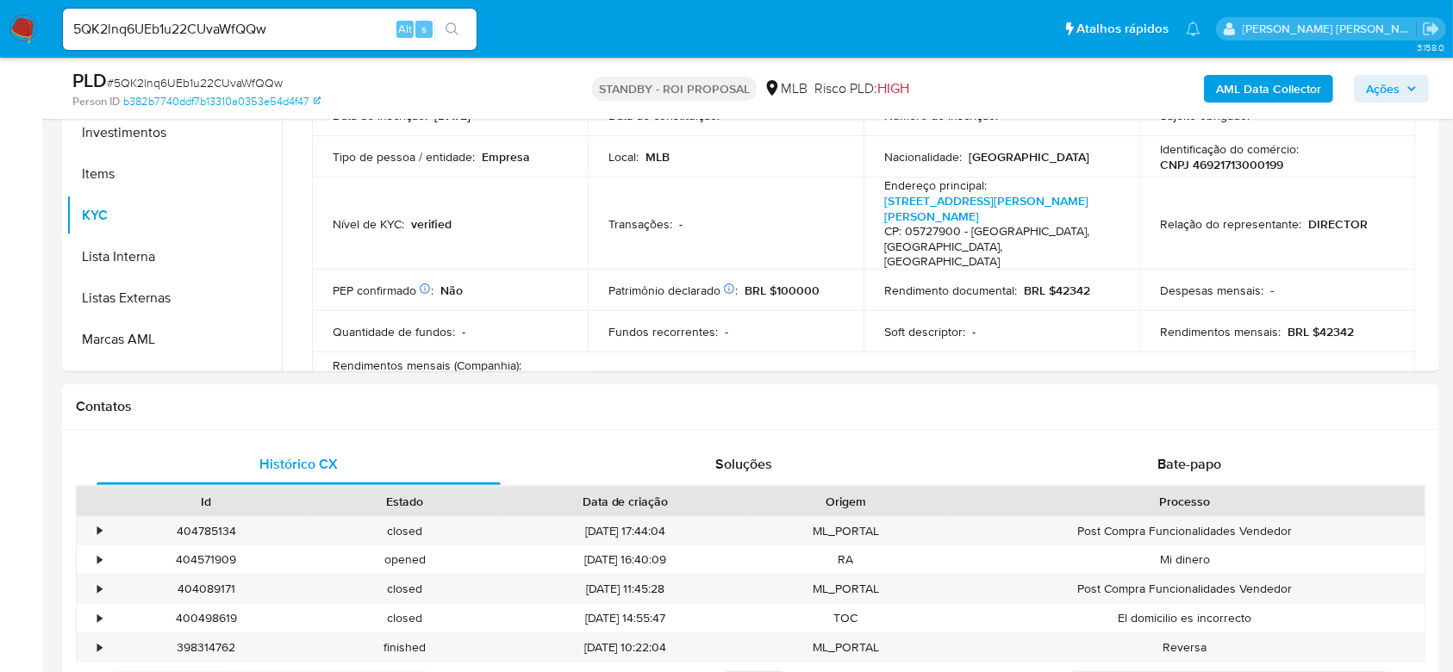
scroll to position [531, 0]
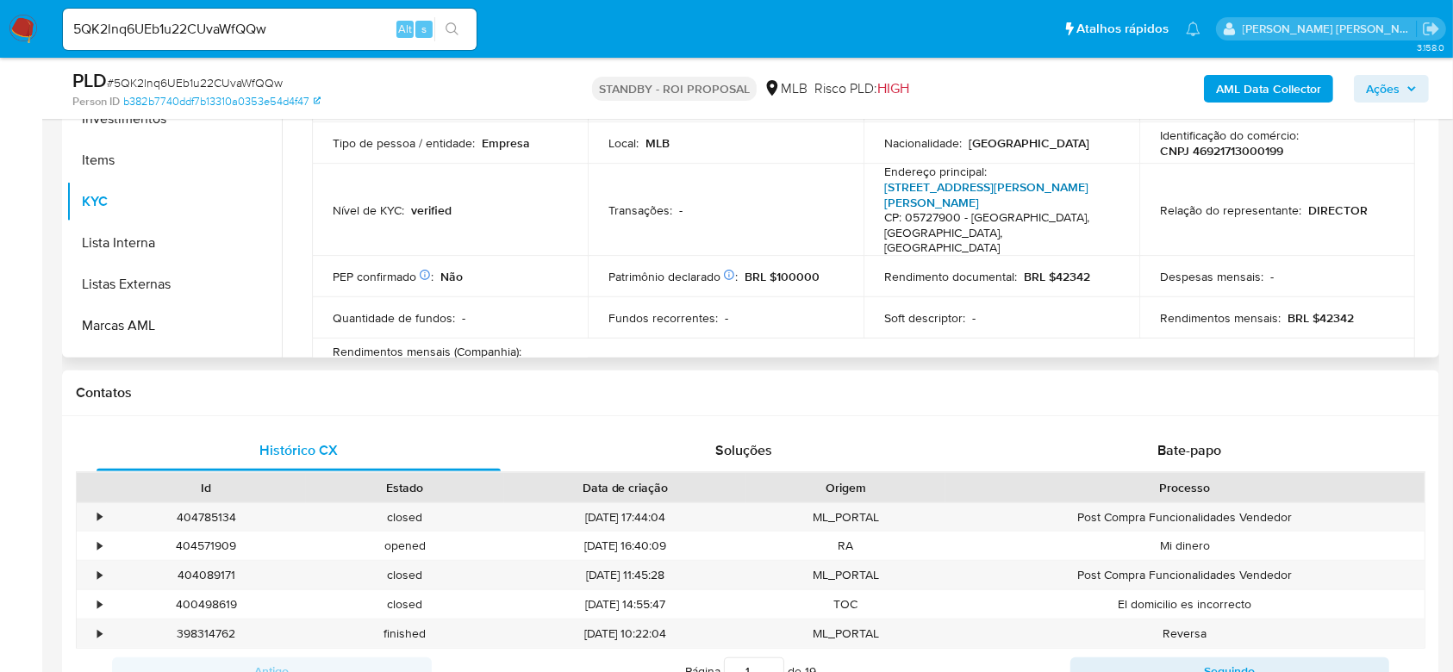
click at [1021, 190] on link "[STREET_ADDRESS][PERSON_NAME][PERSON_NAME]" at bounding box center [986, 194] width 204 height 33
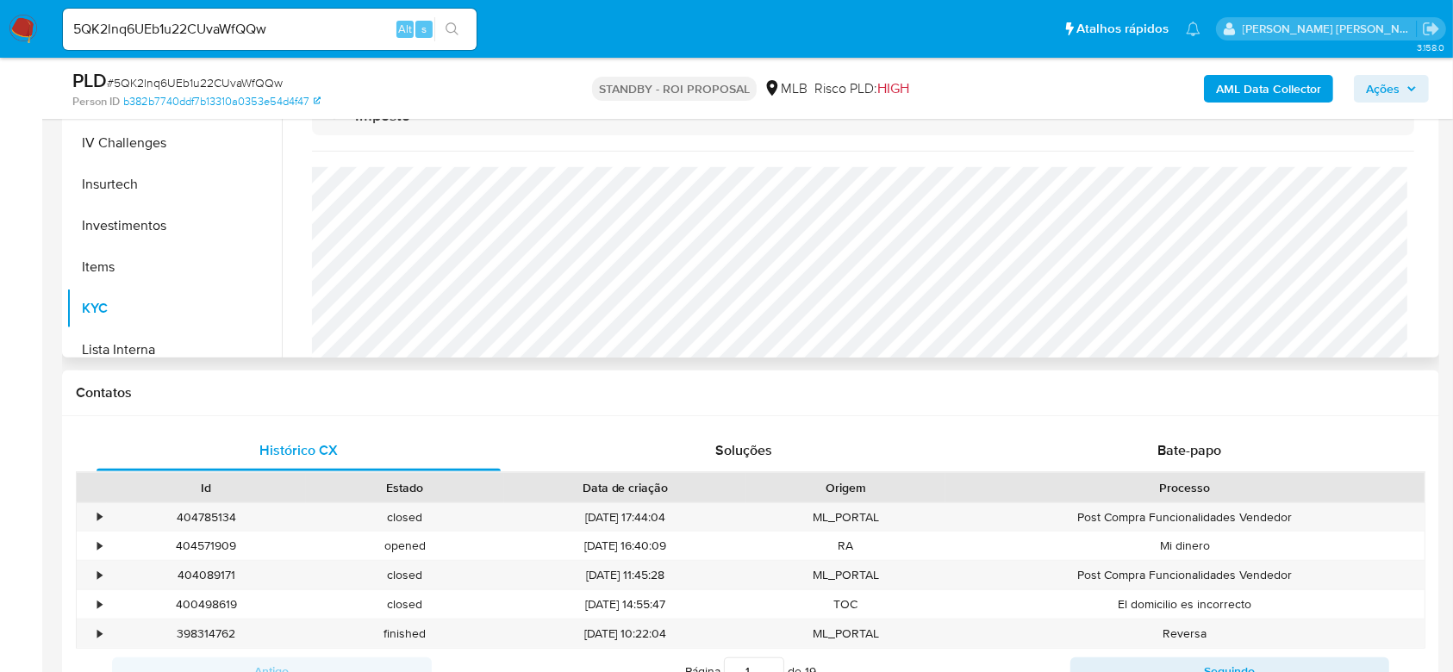
scroll to position [466, 0]
click at [148, 181] on button "Histórico de casos" at bounding box center [167, 183] width 202 height 41
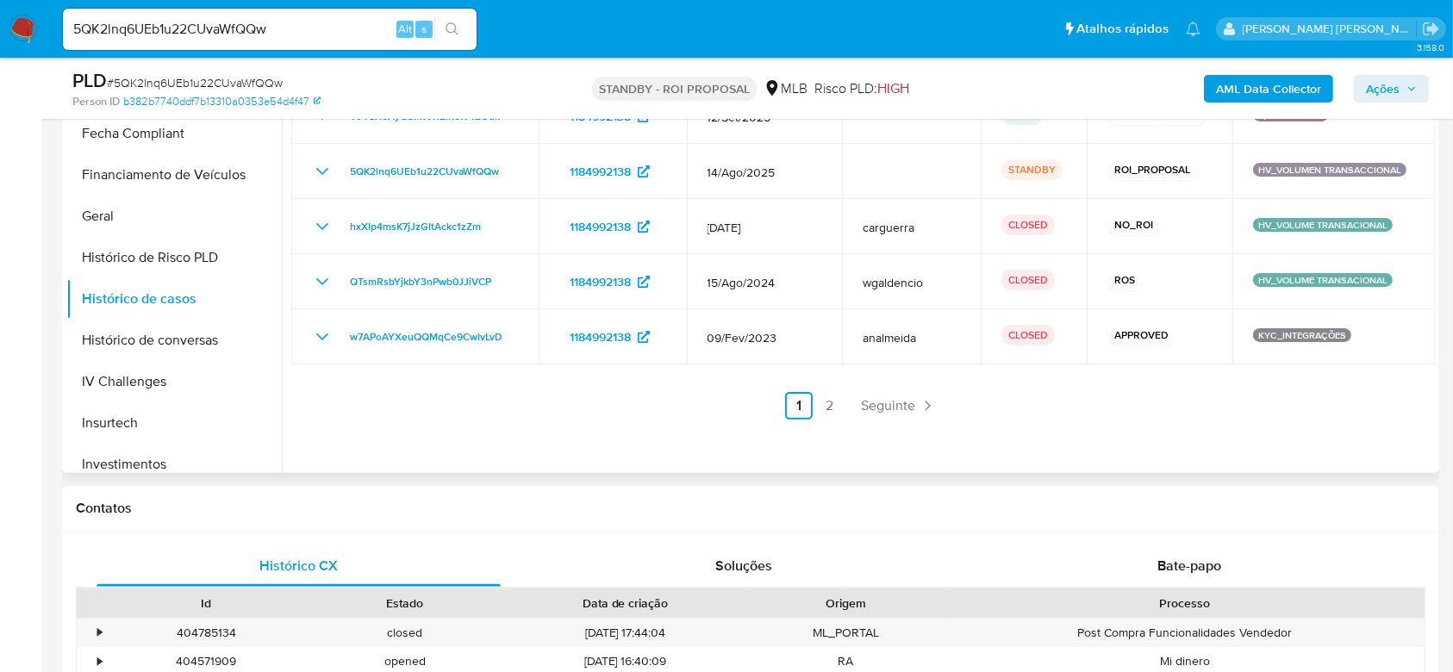
scroll to position [301, 0]
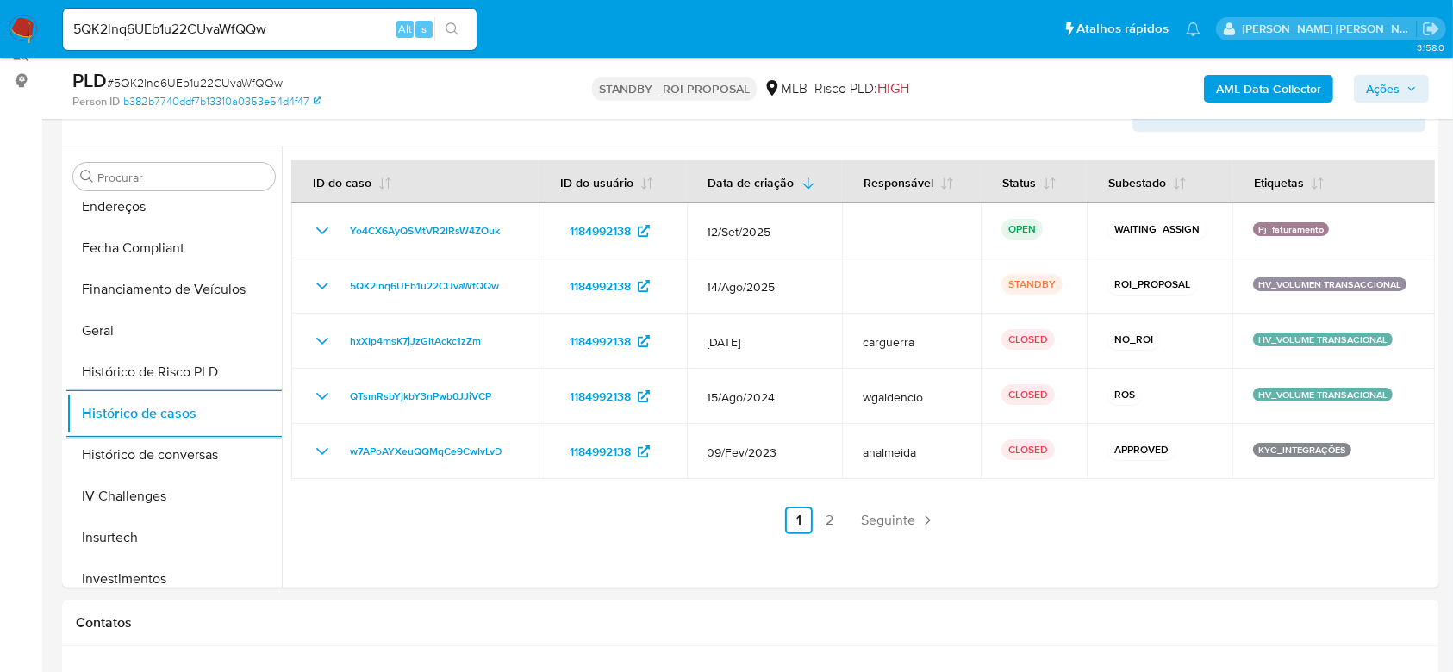
click at [248, 18] on input "5QK2lnq6UEb1u22CUvaWfQQw" at bounding box center [270, 29] width 414 height 22
paste input "6mhjr4NBDcqpMUjd02ZPC3pM"
type input "6mhjr4NBDcqpMUjd02ZPC3pM"
click at [459, 28] on button "search-icon" at bounding box center [451, 29] width 35 height 24
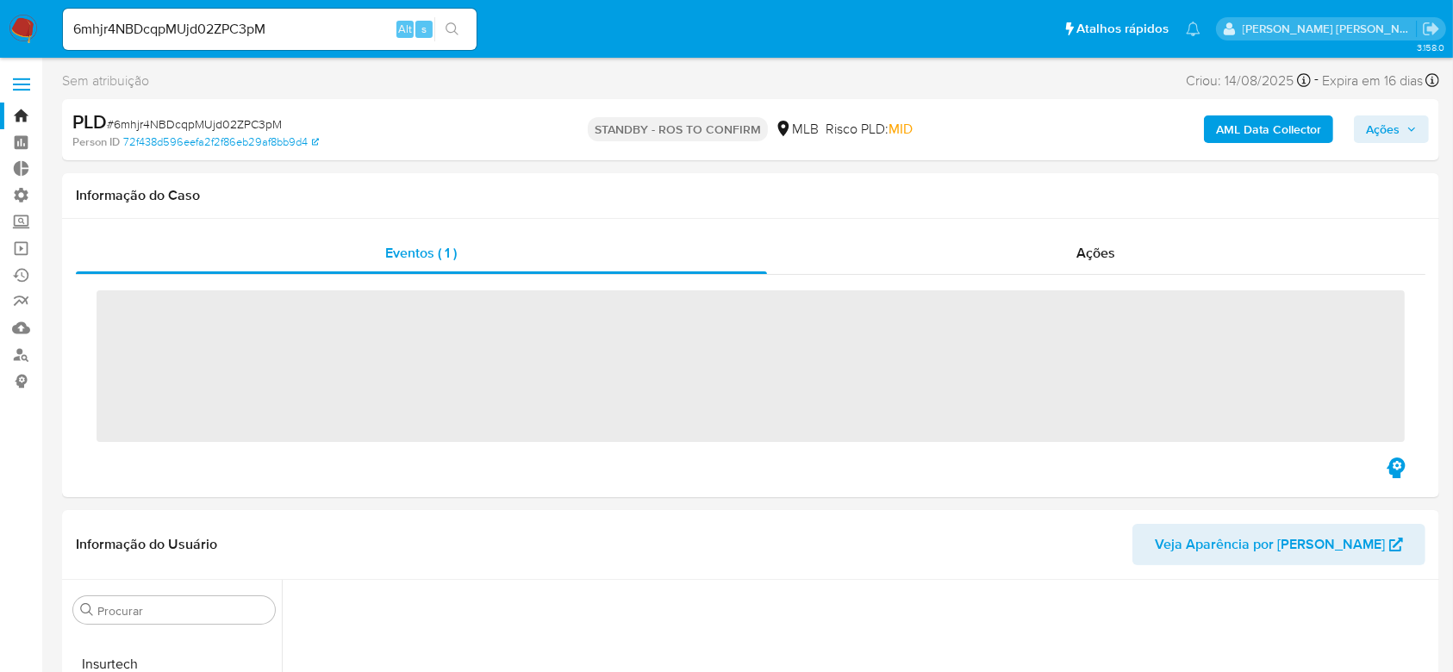
scroll to position [807, 0]
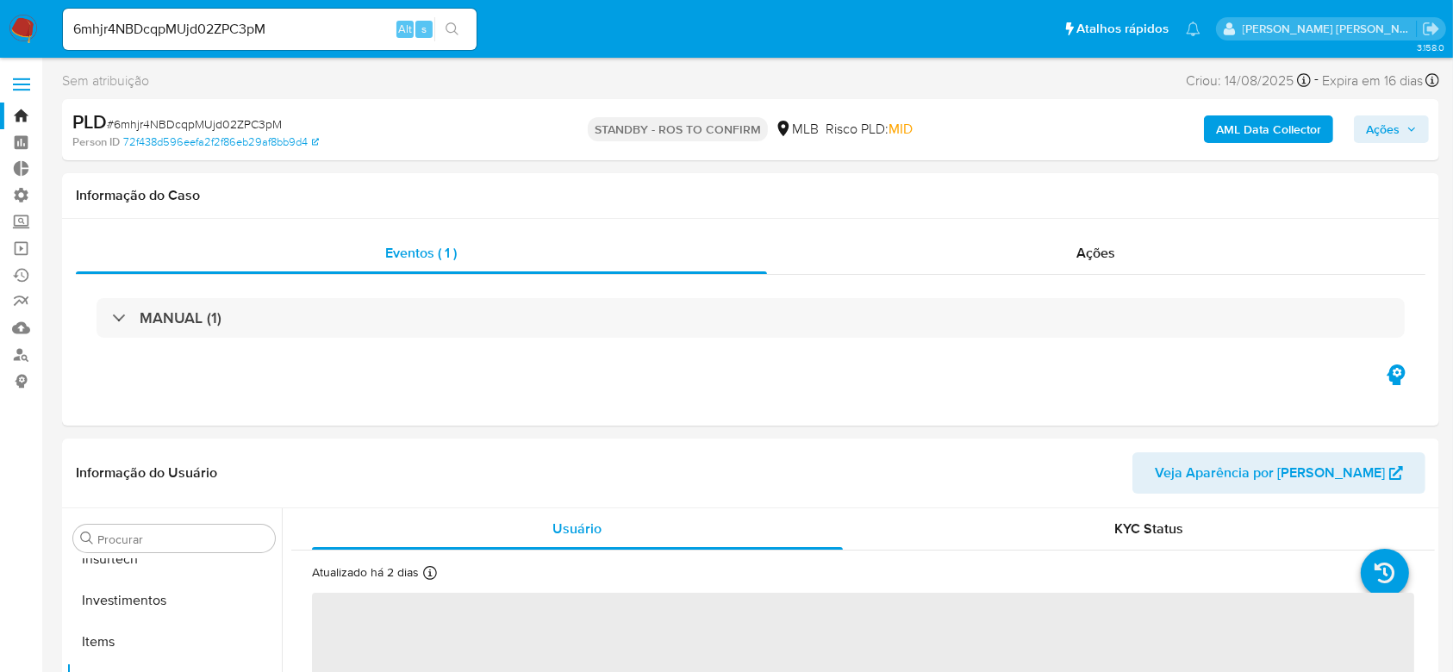
select select "10"
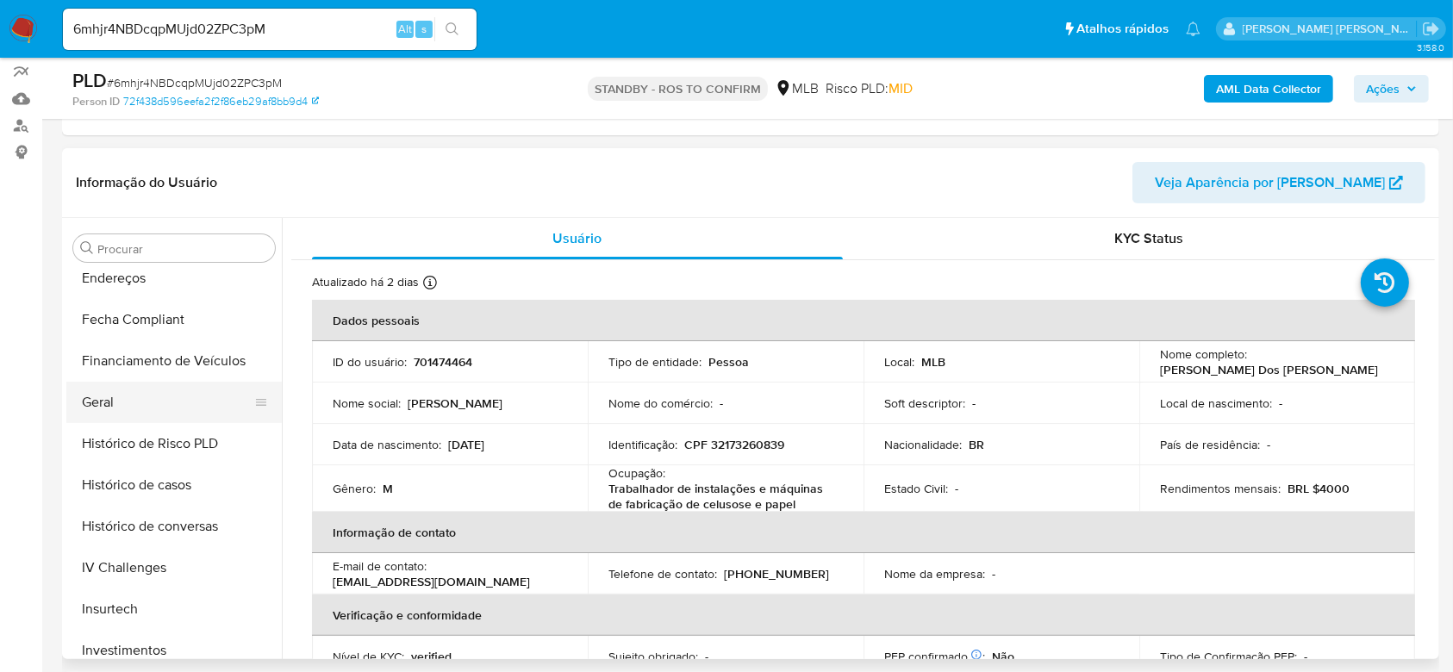
scroll to position [236, 0]
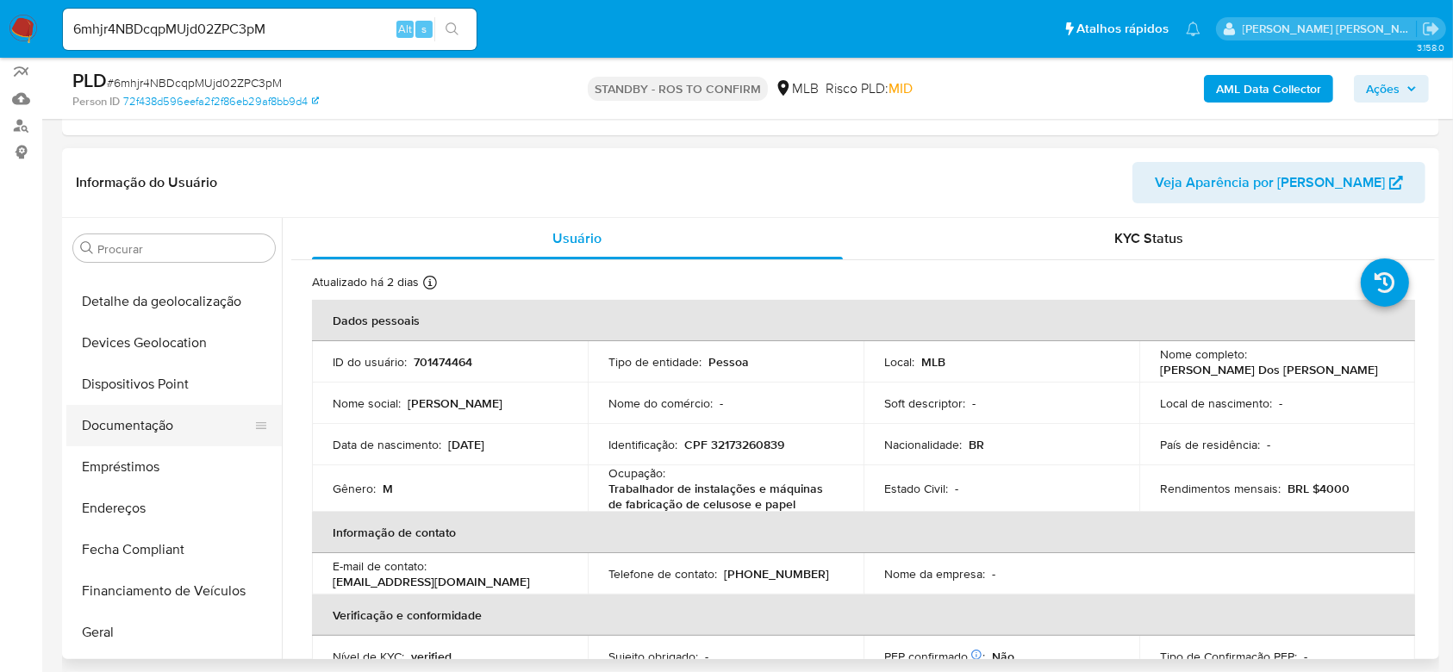
click at [168, 424] on button "Documentação" at bounding box center [167, 425] width 202 height 41
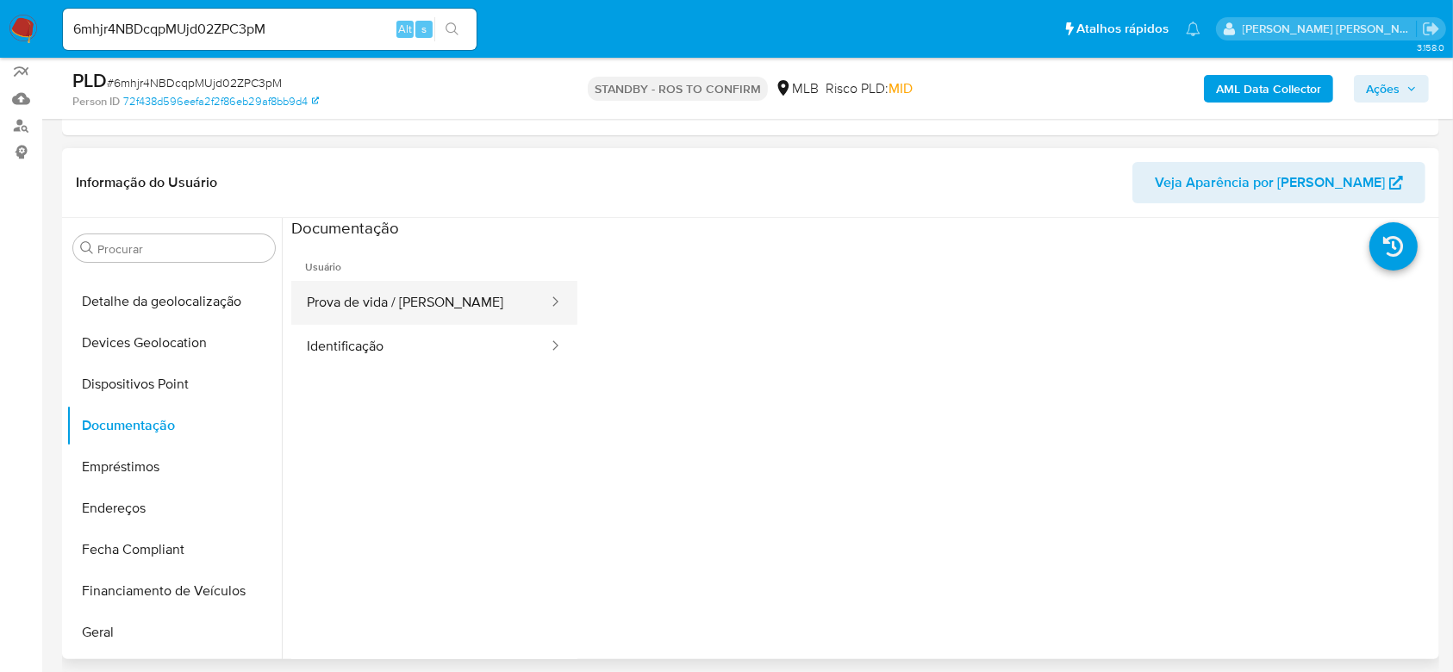
click at [450, 300] on button "Prova de vida / [PERSON_NAME]" at bounding box center [420, 303] width 259 height 44
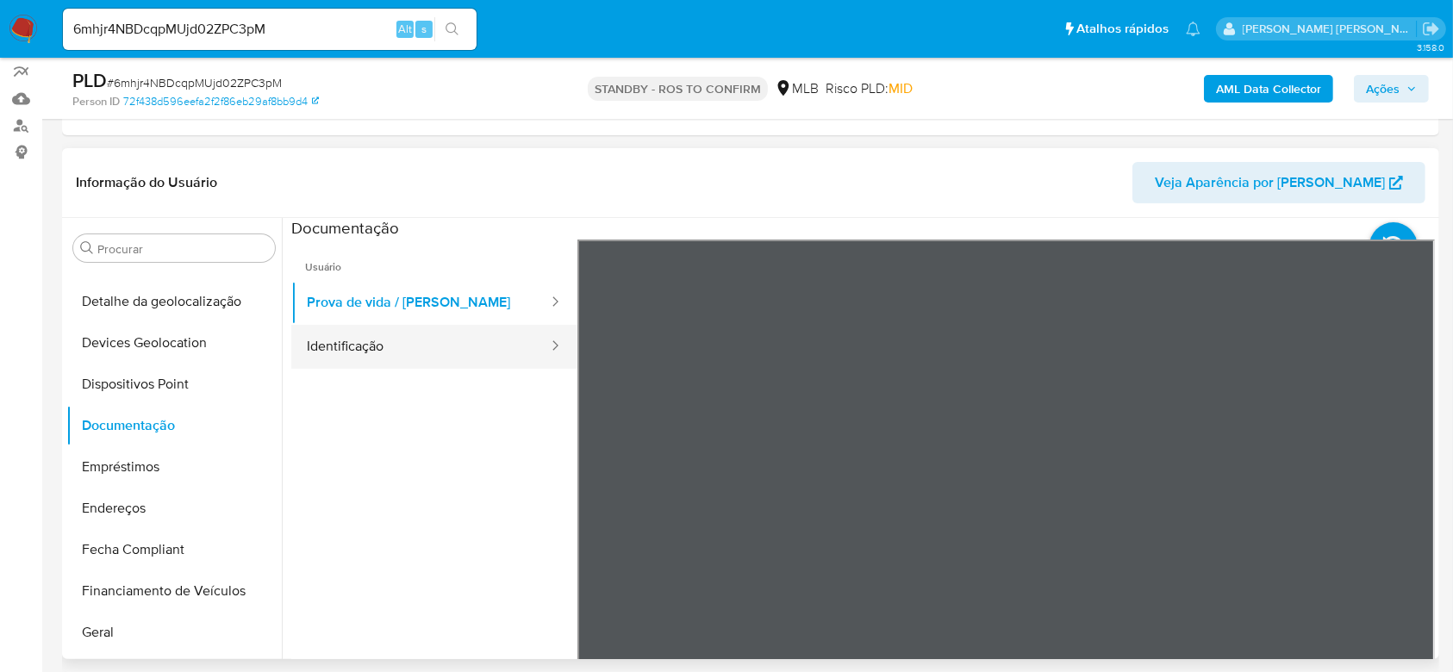
click at [428, 346] on button "Identificação" at bounding box center [420, 347] width 259 height 44
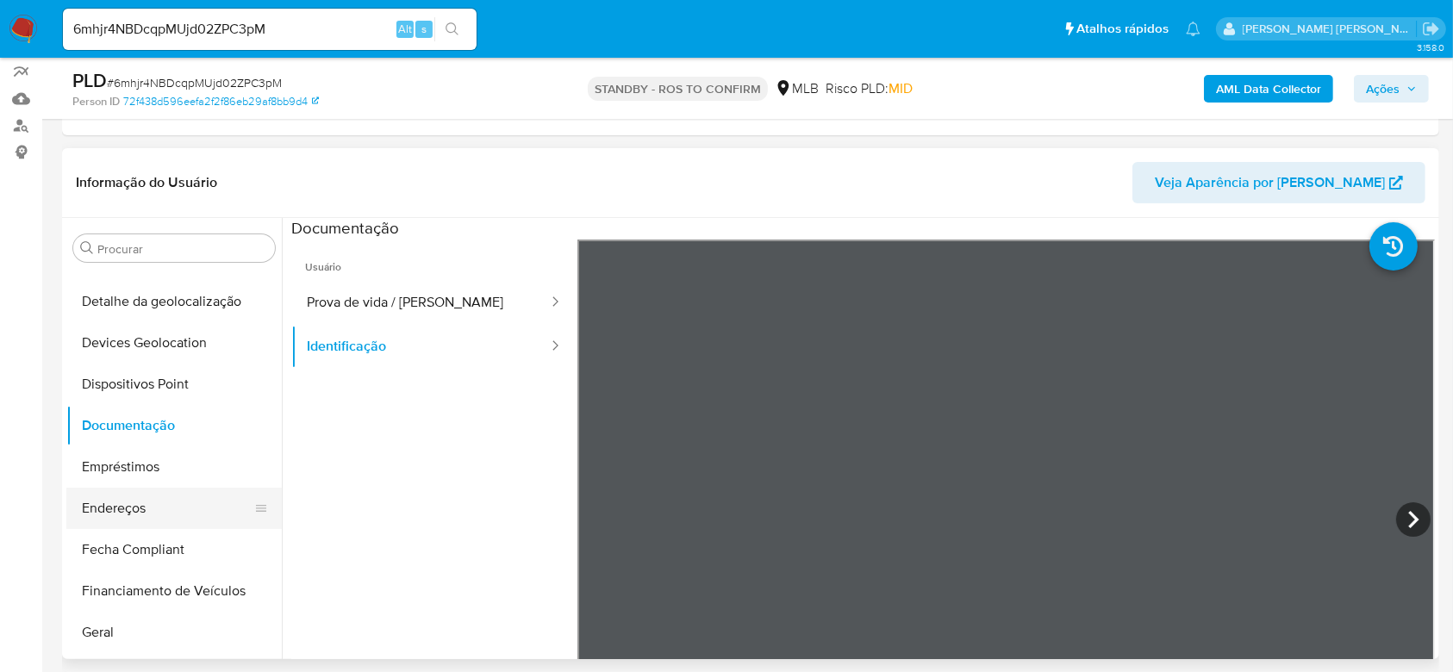
scroll to position [352, 0]
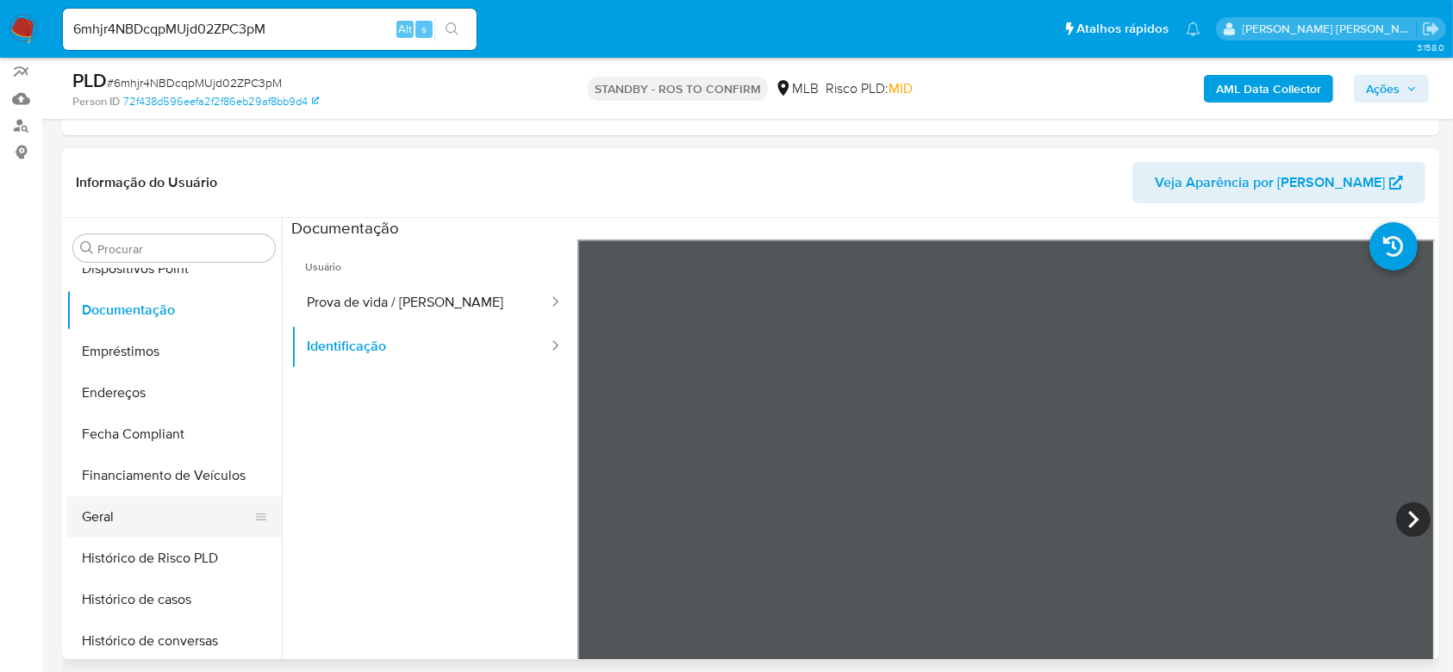
click at [124, 515] on button "Geral" at bounding box center [167, 517] width 202 height 41
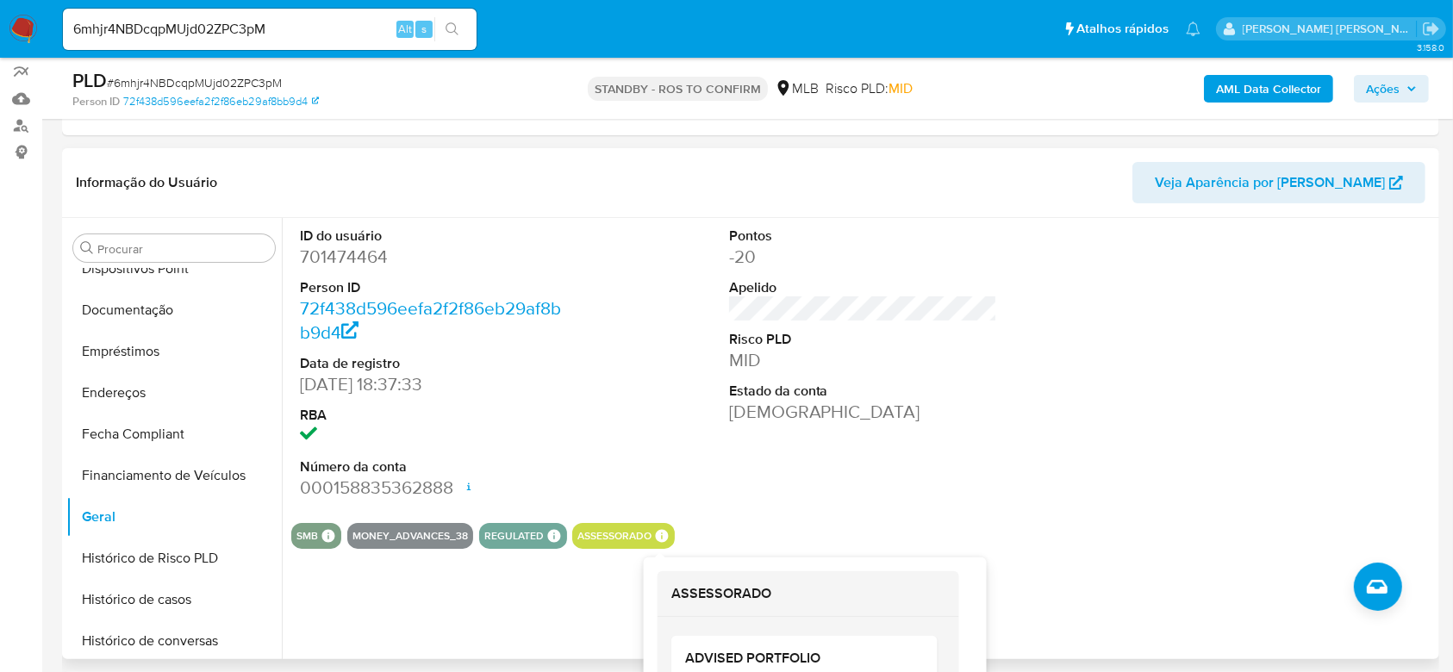
scroll to position [345, 0]
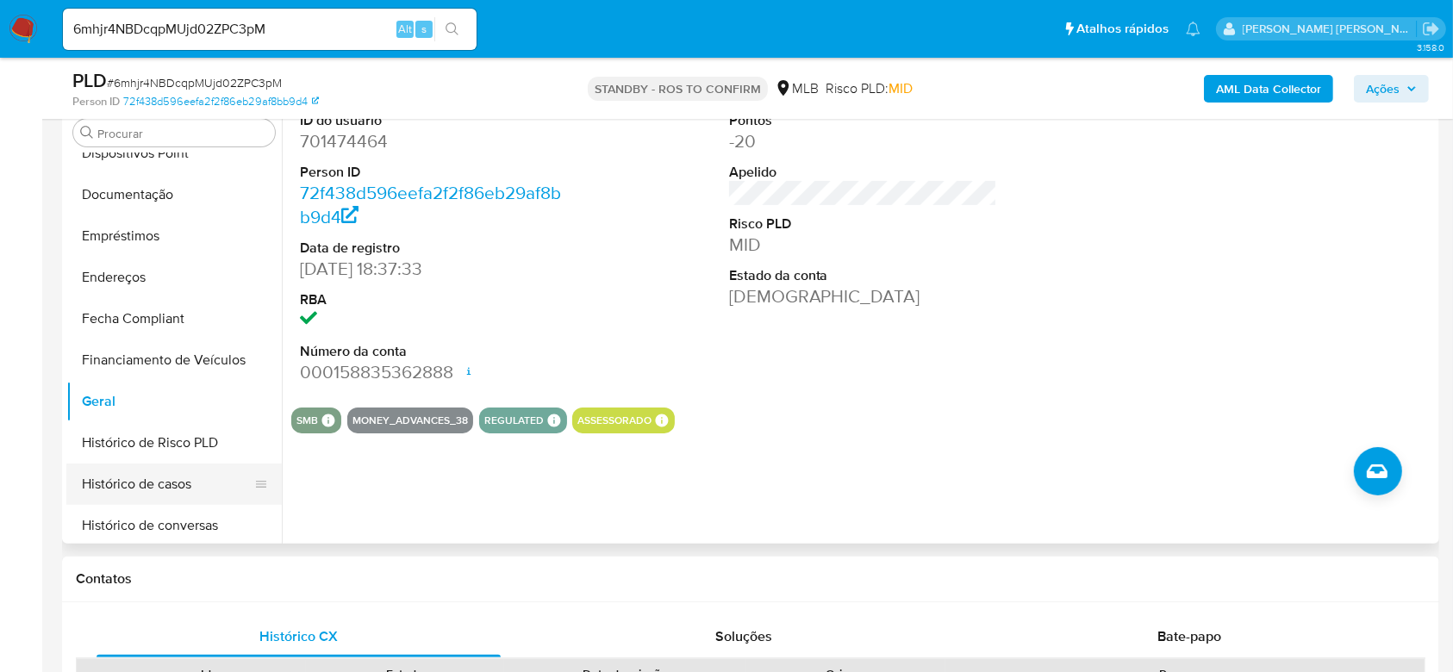
click at [125, 493] on button "Histórico de casos" at bounding box center [167, 484] width 202 height 41
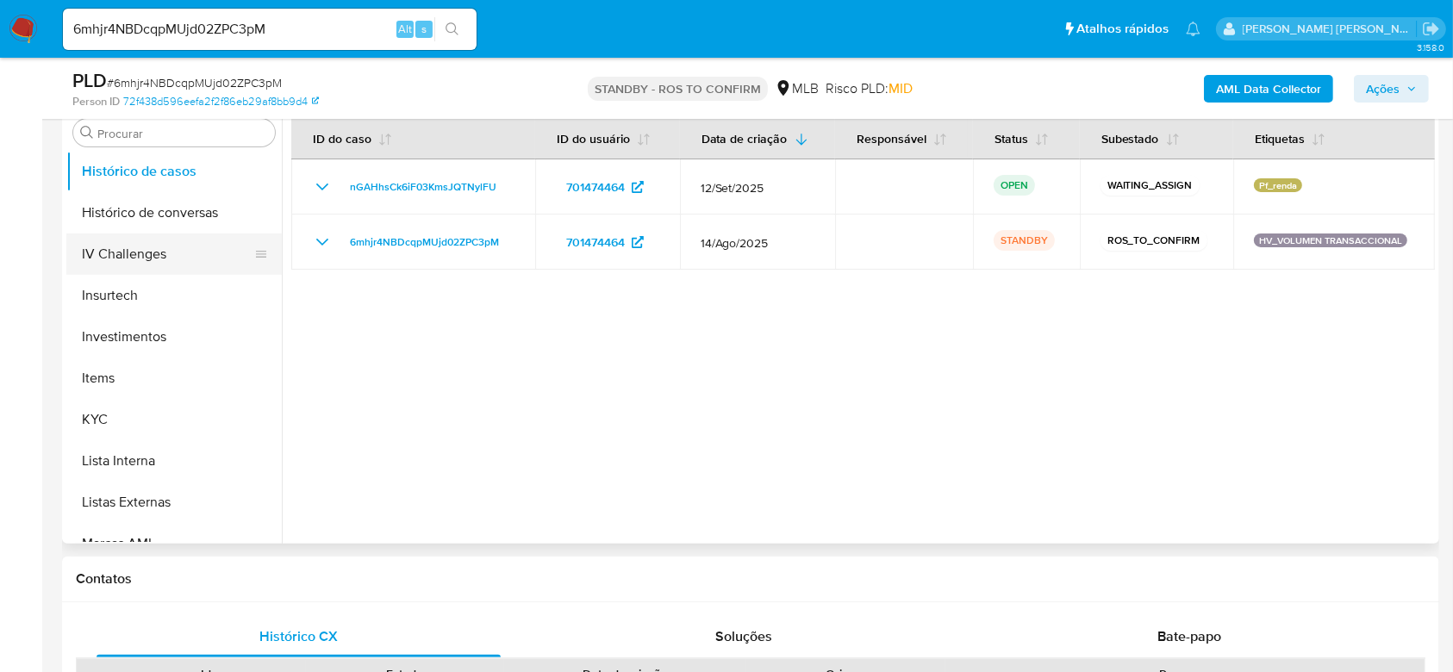
scroll to position [697, 0]
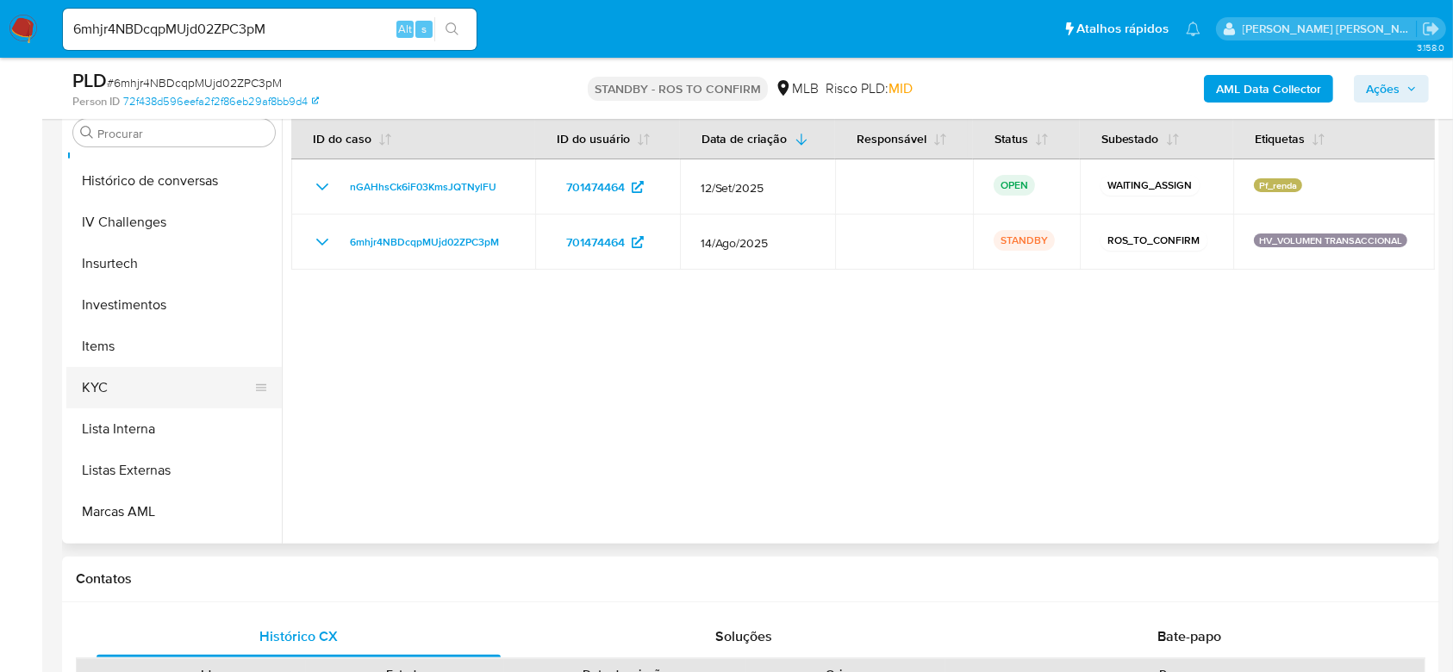
click at [124, 398] on button "KYC" at bounding box center [167, 387] width 202 height 41
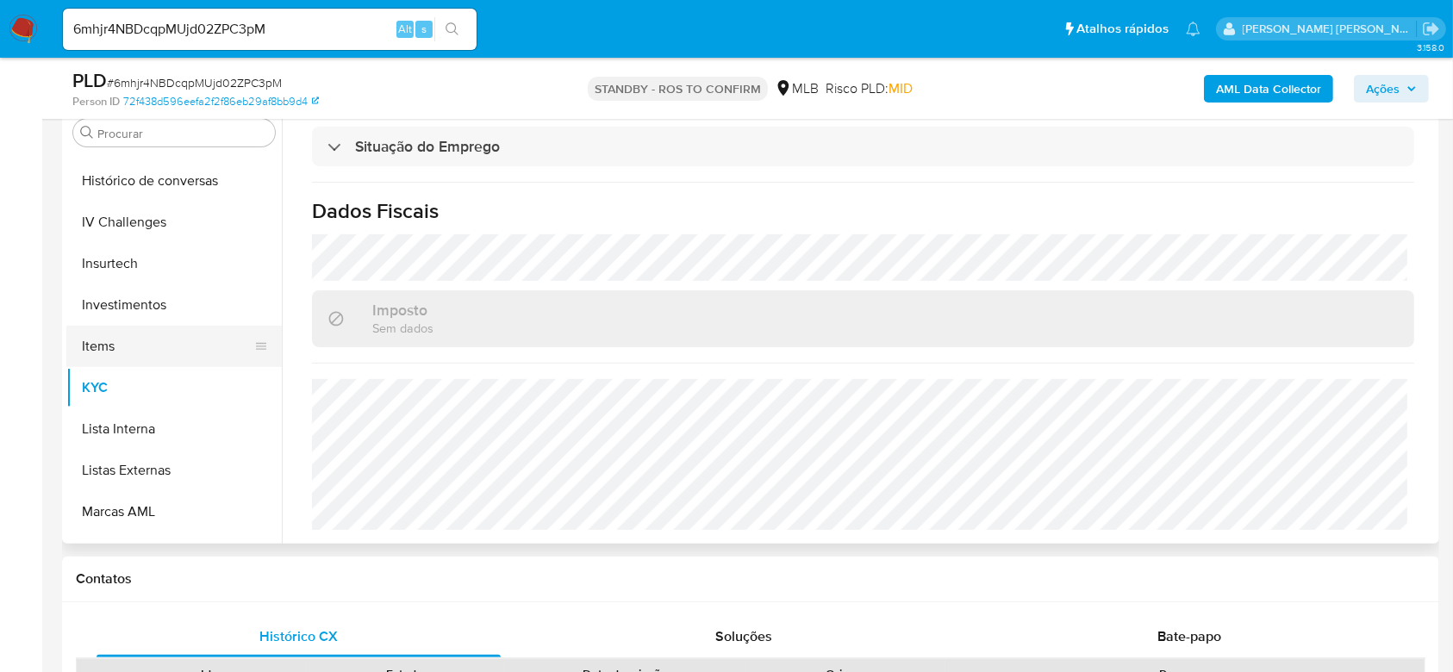
scroll to position [581, 0]
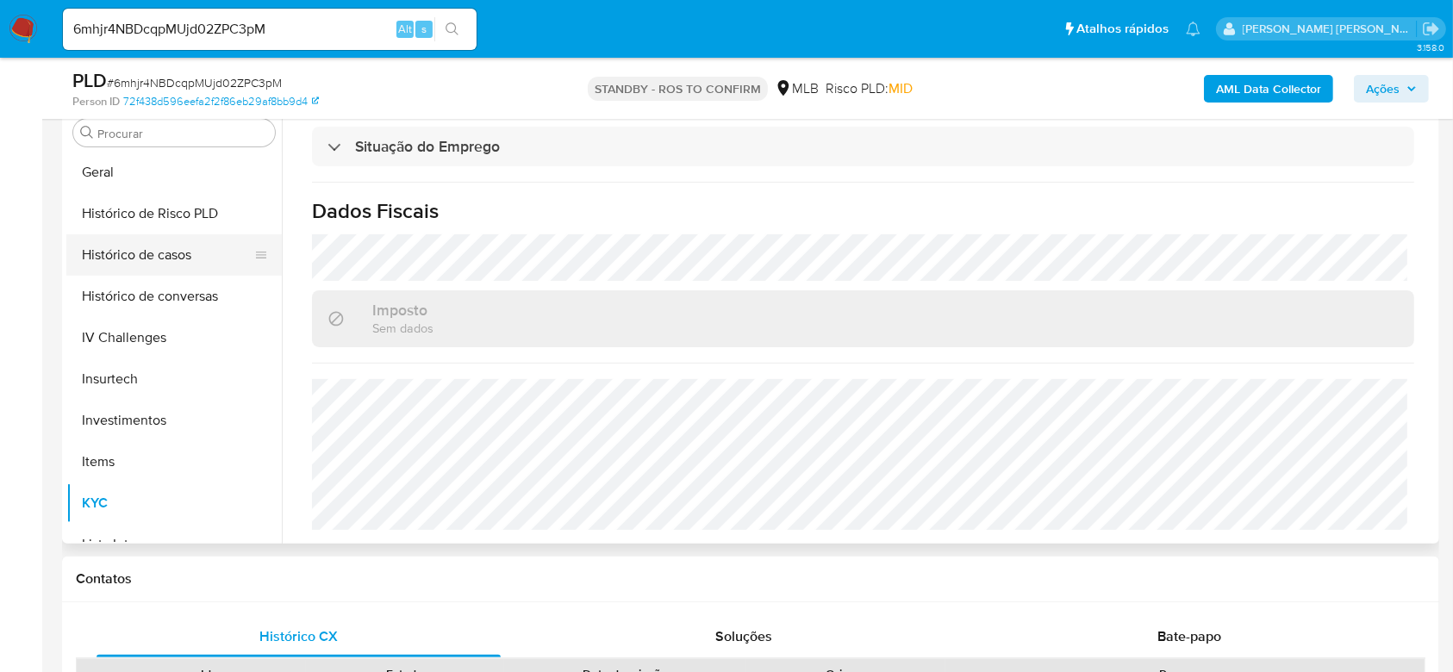
click at [175, 259] on button "Histórico de casos" at bounding box center [167, 254] width 202 height 41
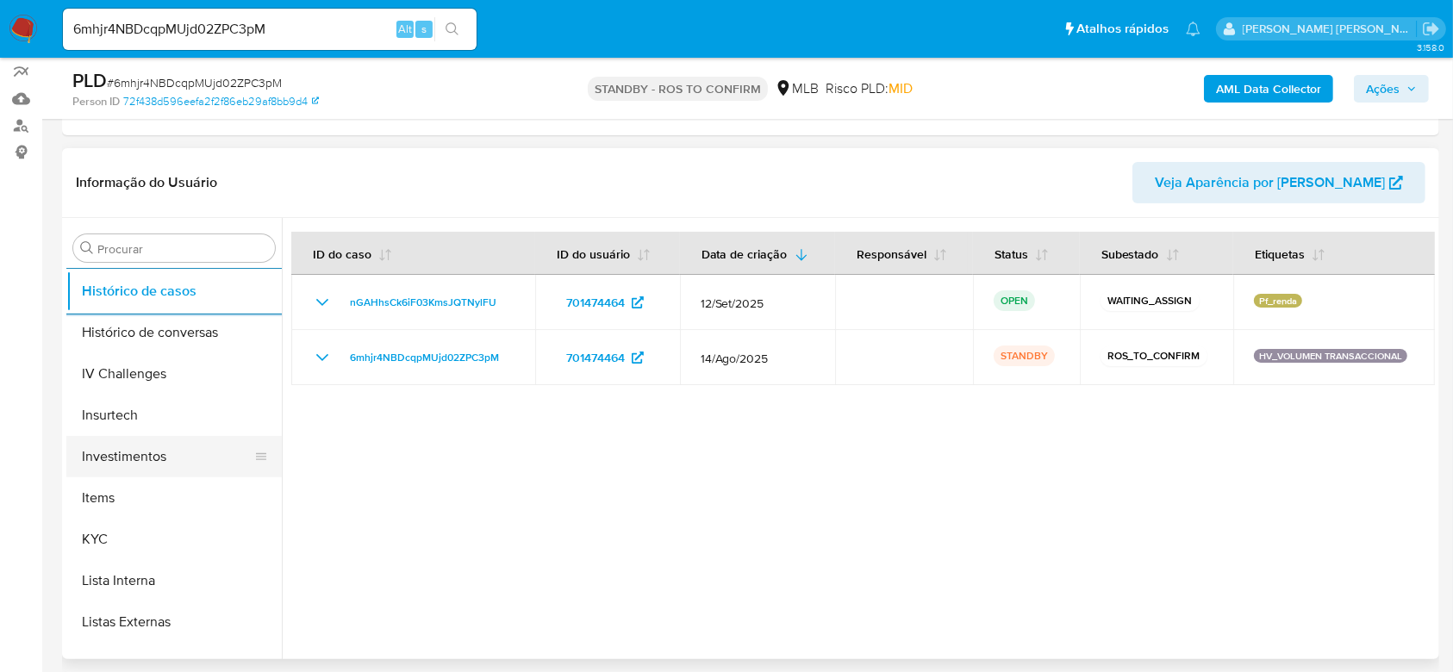
scroll to position [697, 0]
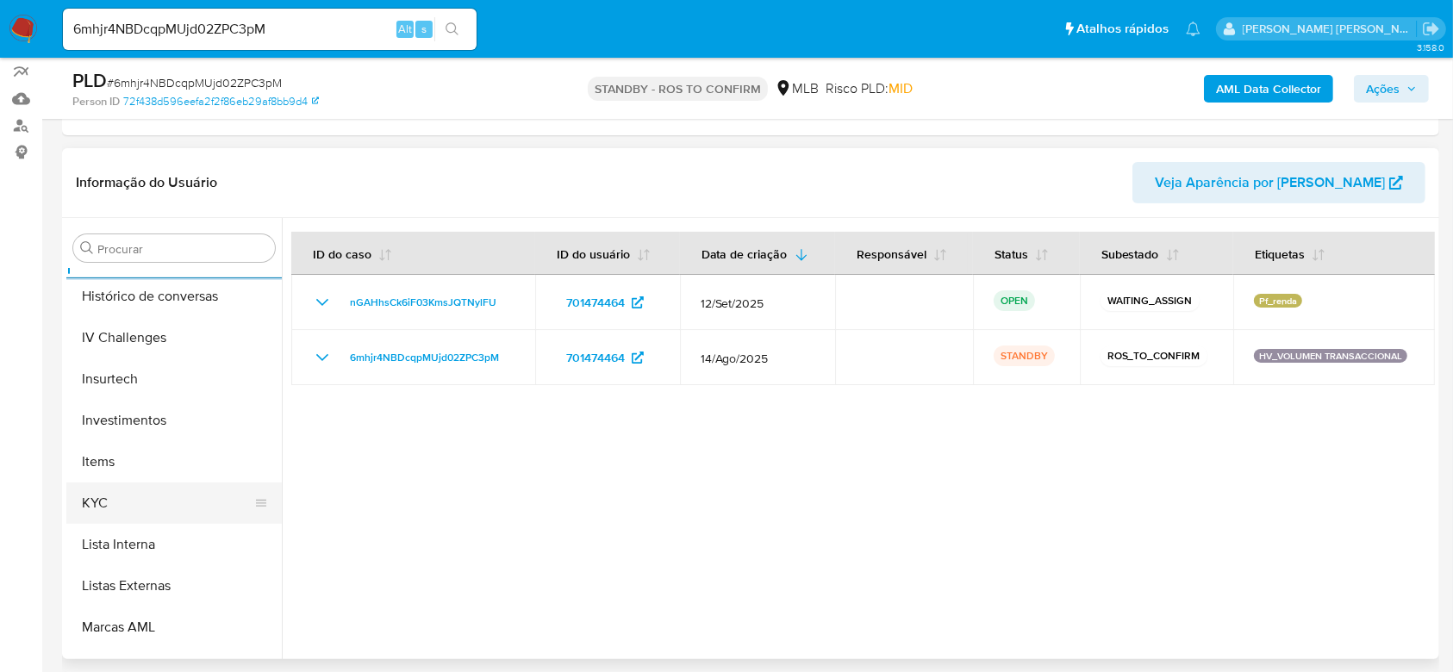
click at [158, 505] on button "KYC" at bounding box center [167, 503] width 202 height 41
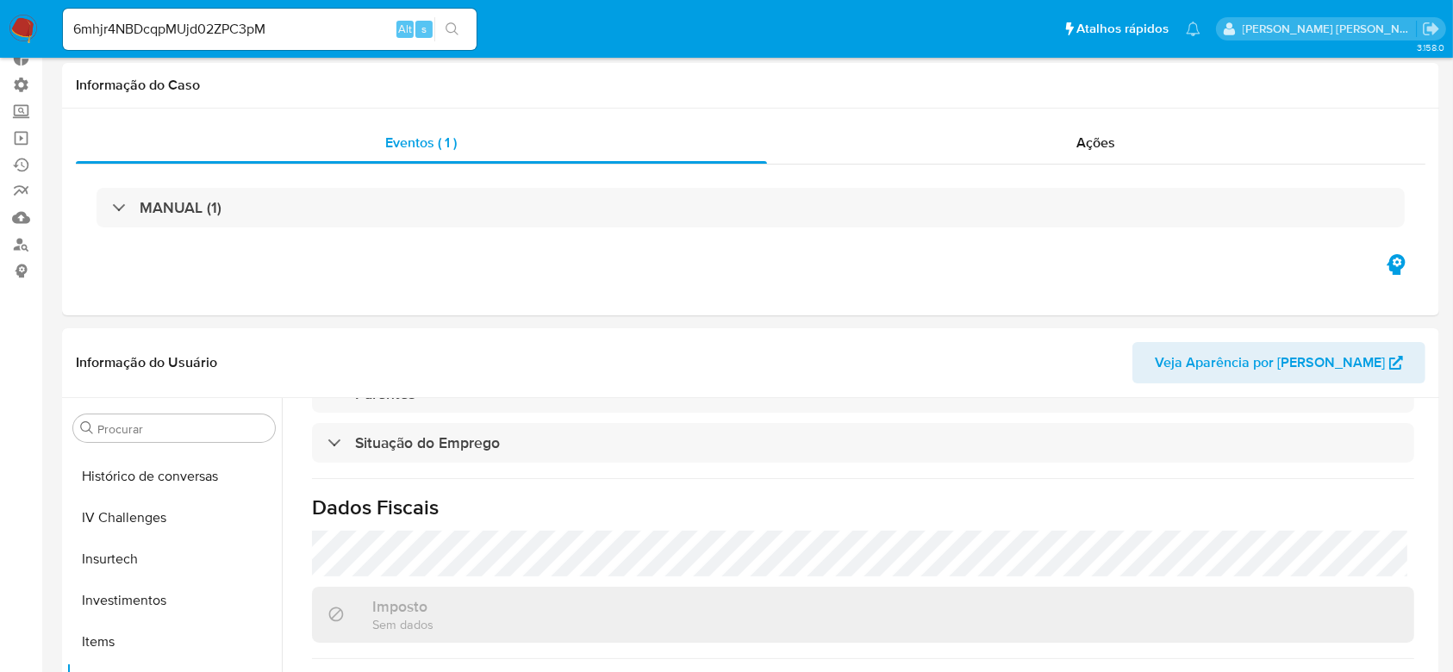
scroll to position [0, 0]
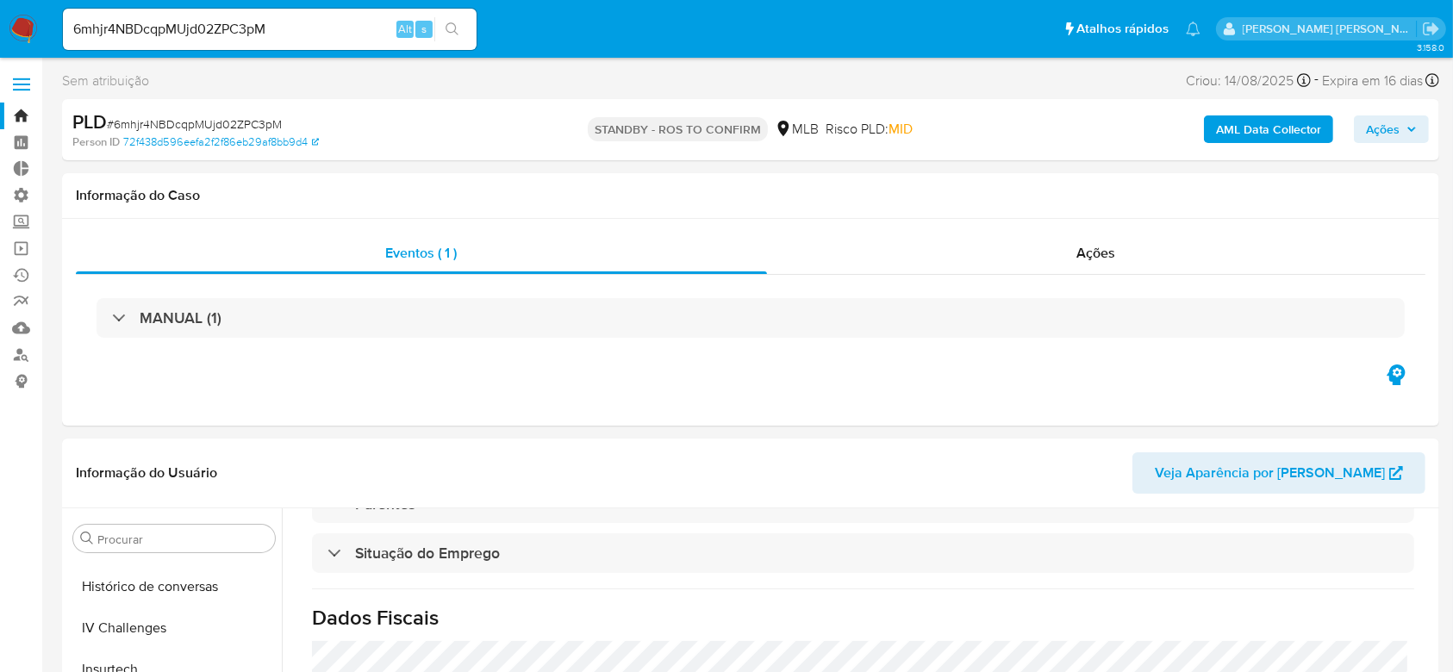
click at [154, 31] on input "6mhjr4NBDcqpMUjd02ZPC3pM" at bounding box center [270, 29] width 414 height 22
paste input "2520046456"
type input "2520046456"
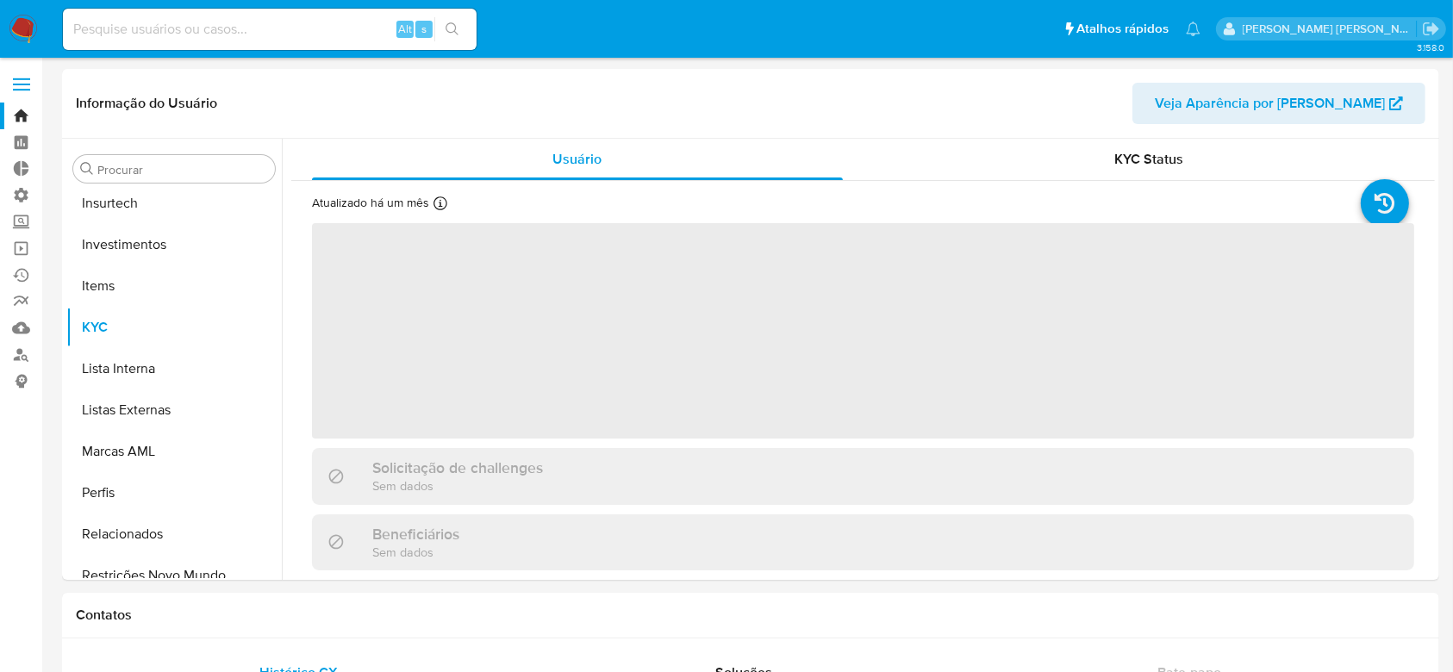
scroll to position [811, 0]
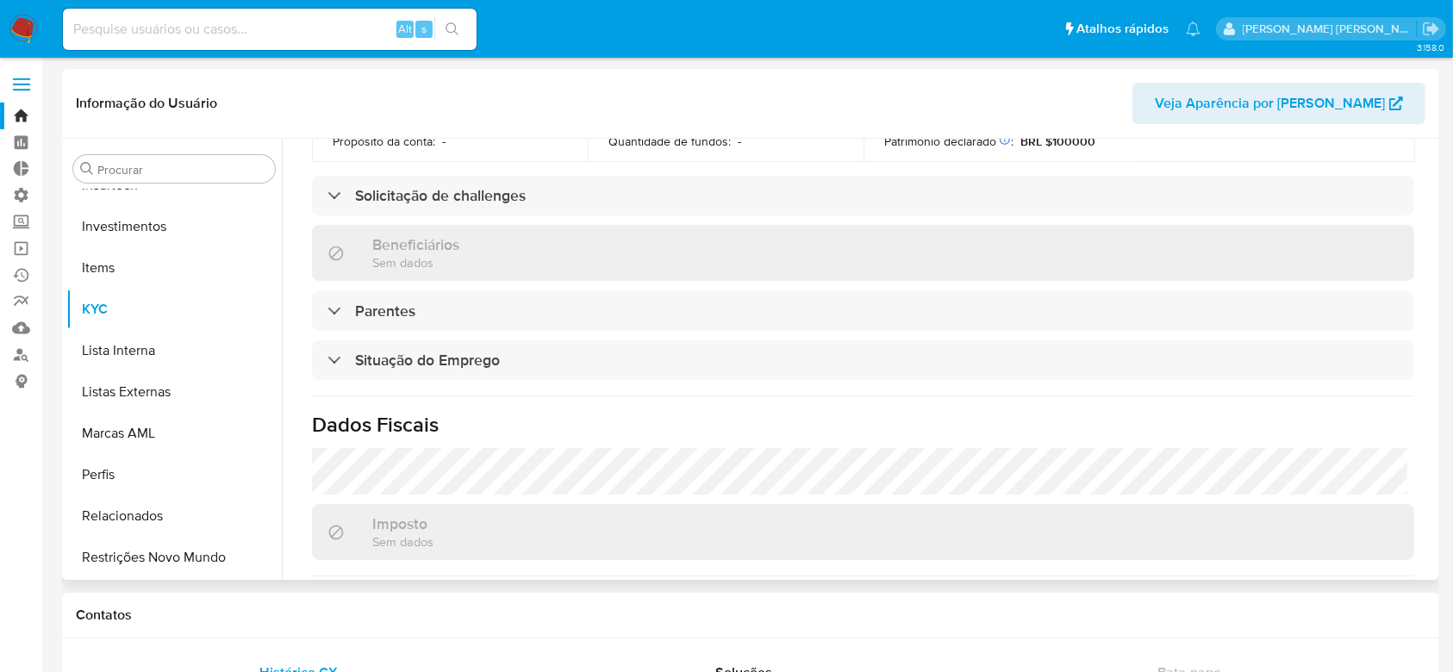
select select "10"
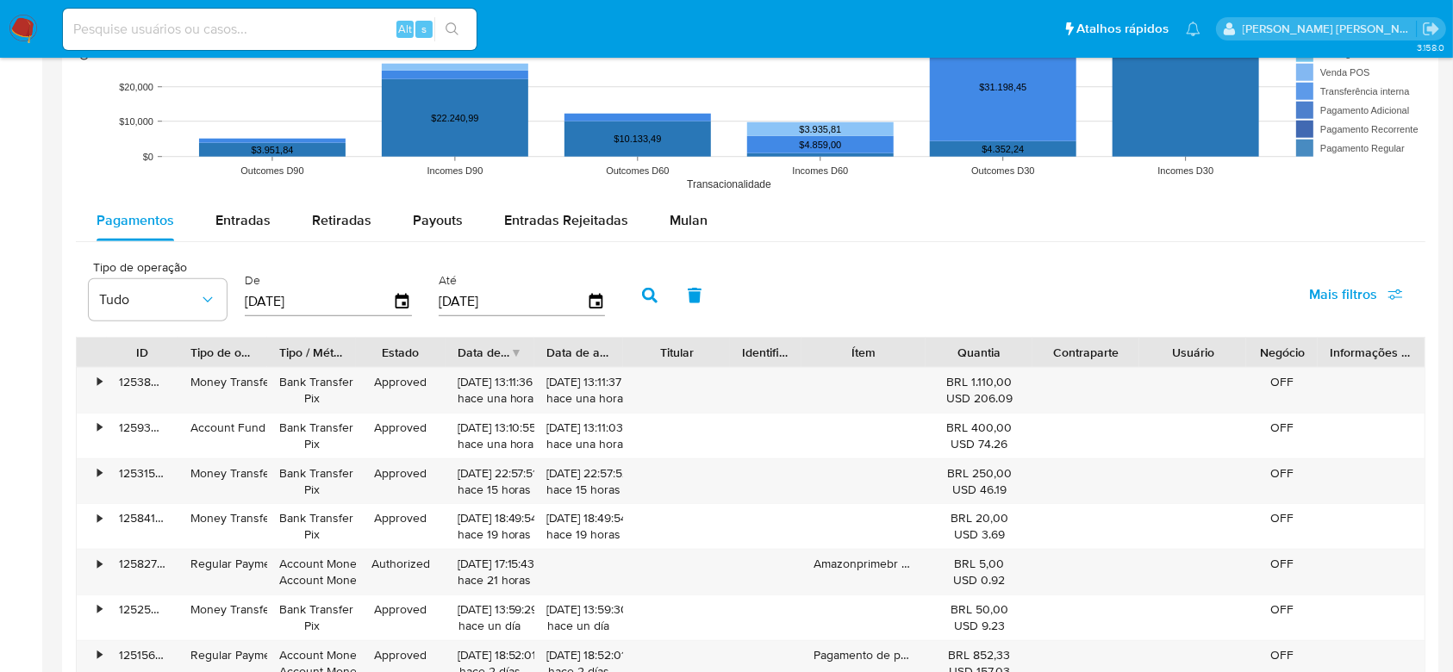
scroll to position [1494, 0]
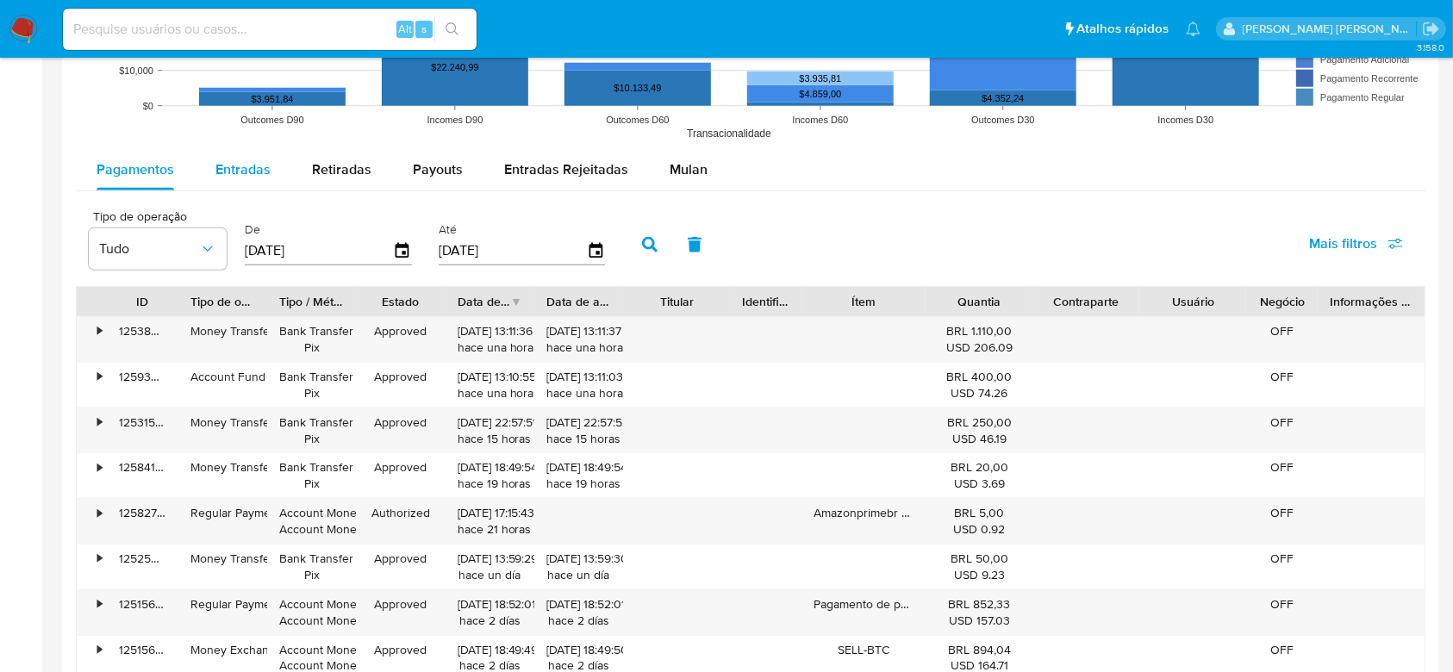
click at [255, 165] on span "Entradas" at bounding box center [243, 169] width 55 height 20
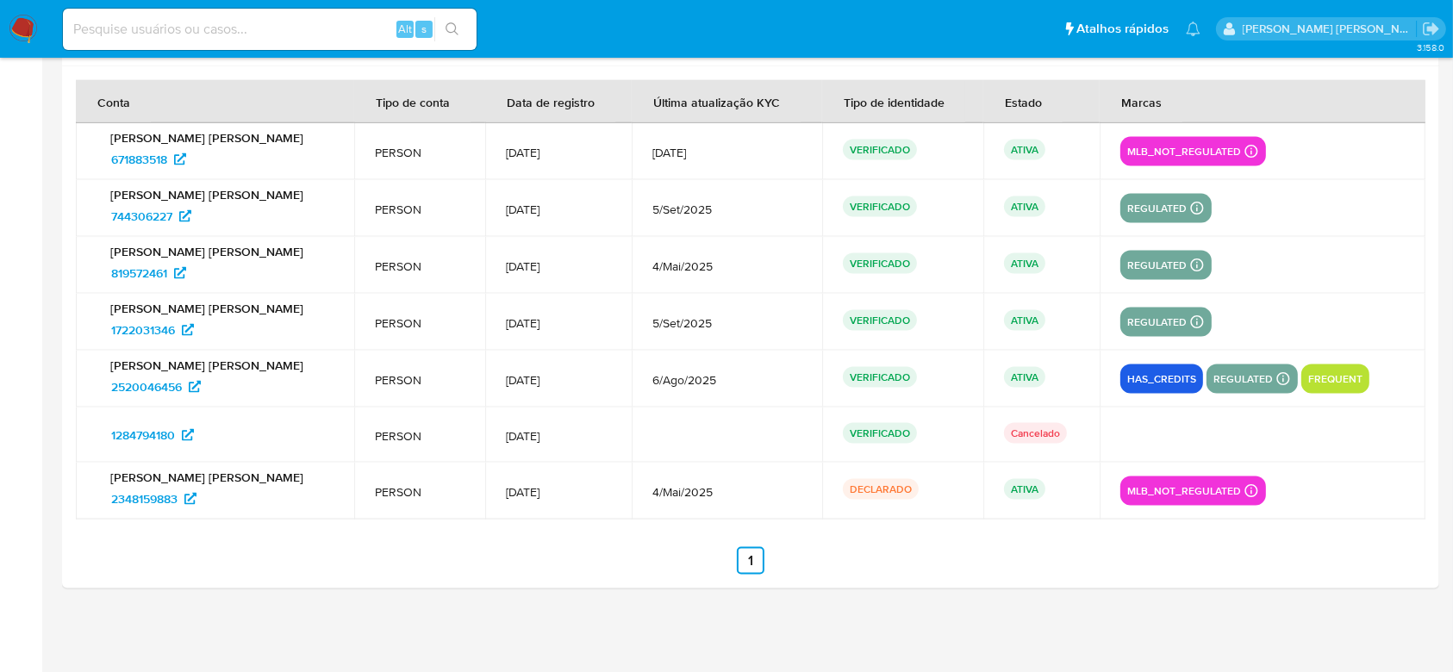
scroll to position [1859, 0]
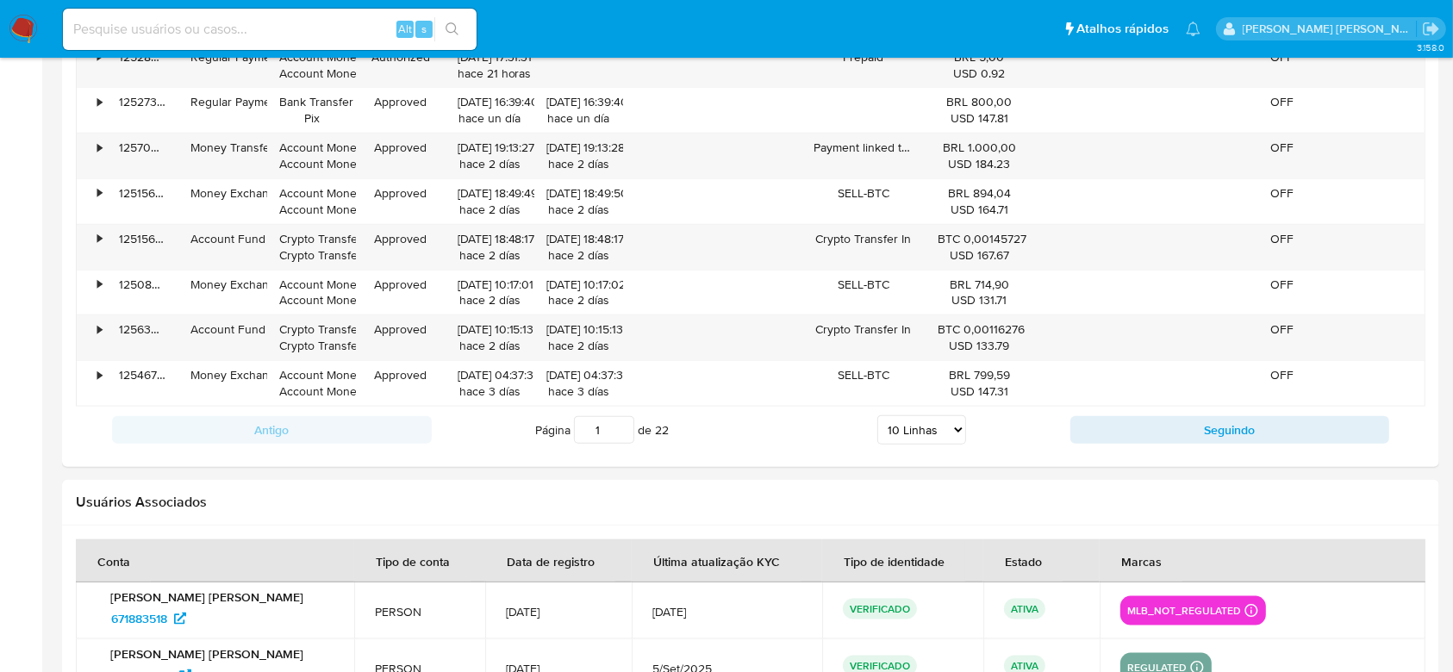
click at [959, 429] on select "5 Linhas 10 Linhas 20 Linhas 25 Linhas 50 Linhas 100 Linhas" at bounding box center [922, 430] width 89 height 29
click at [878, 416] on select "5 Linhas 10 Linhas 20 Linhas 25 Linhas 50 Linhas 100 Linhas" at bounding box center [922, 430] width 89 height 29
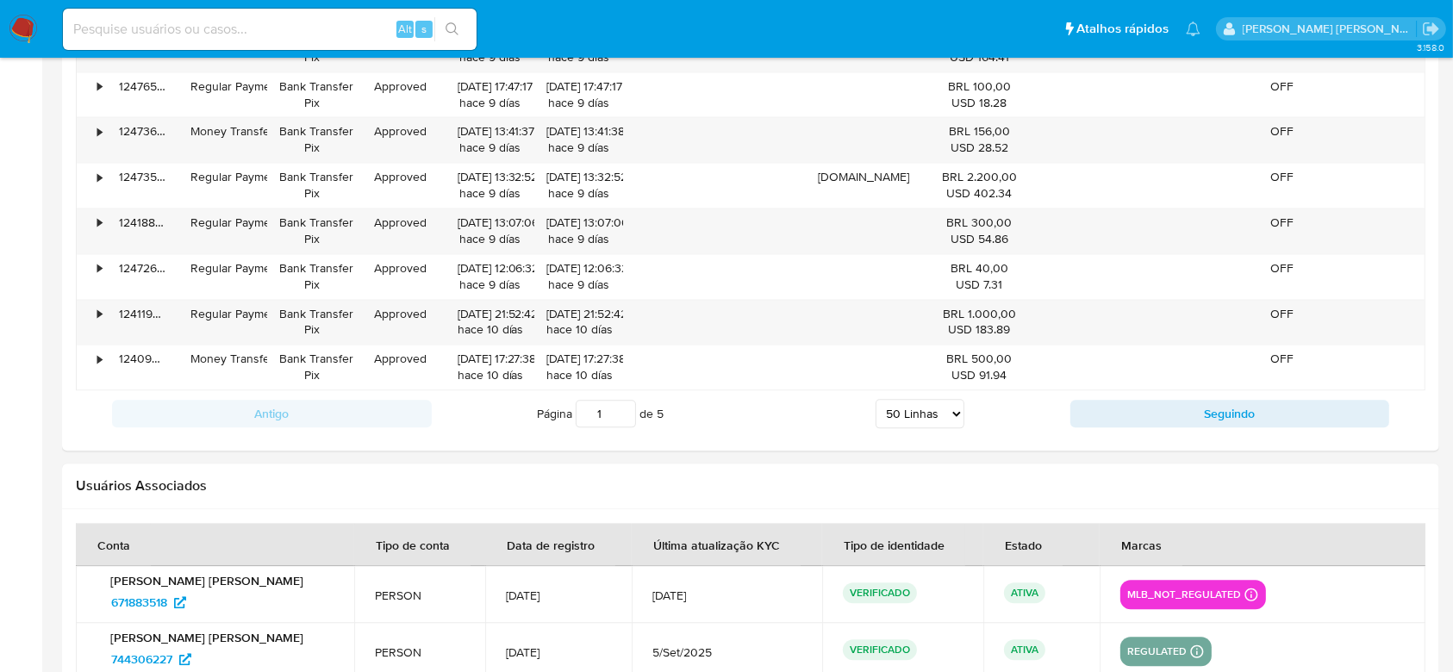
scroll to position [3698, 0]
click at [959, 406] on select "5 Linhas 10 Linhas 20 Linhas 25 Linhas 50 Linhas 100 Linhas" at bounding box center [920, 411] width 89 height 29
select select "100"
click at [876, 397] on select "5 Linhas 10 Linhas 20 Linhas 25 Linhas 50 Linhas 100 Linhas" at bounding box center [920, 411] width 89 height 29
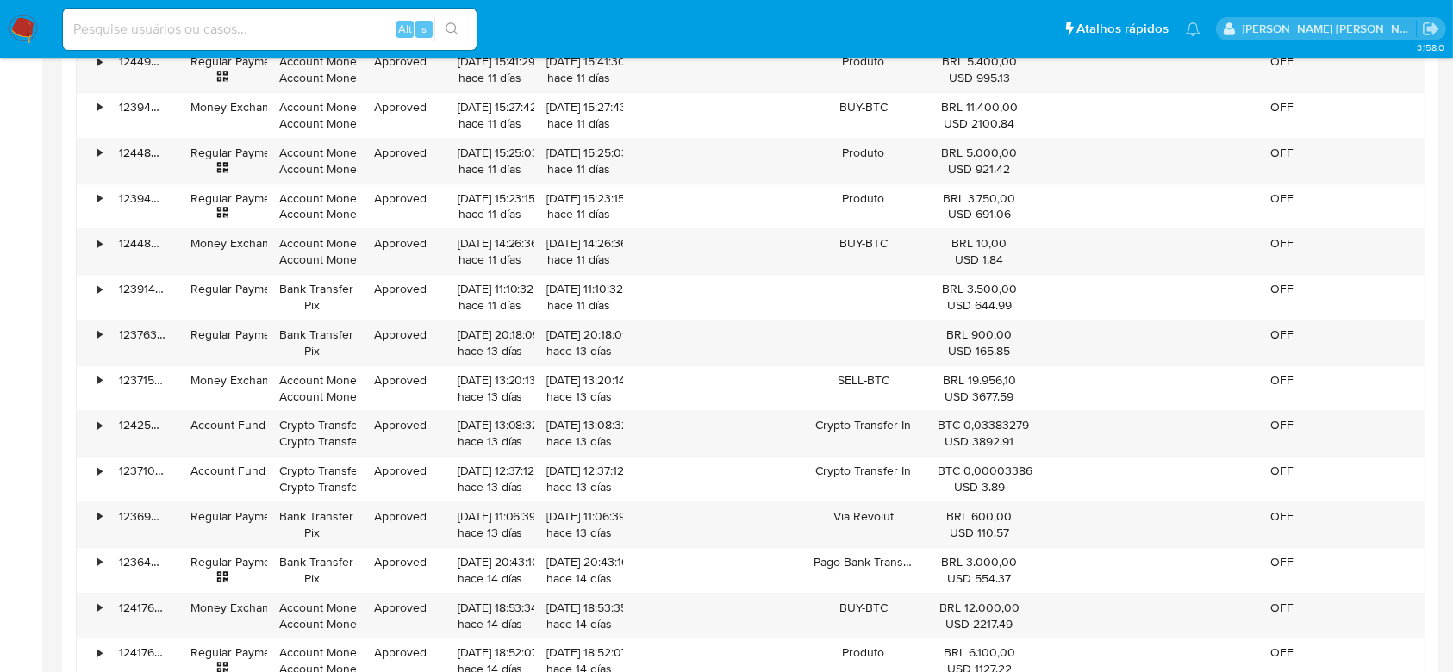
scroll to position [4273, 0]
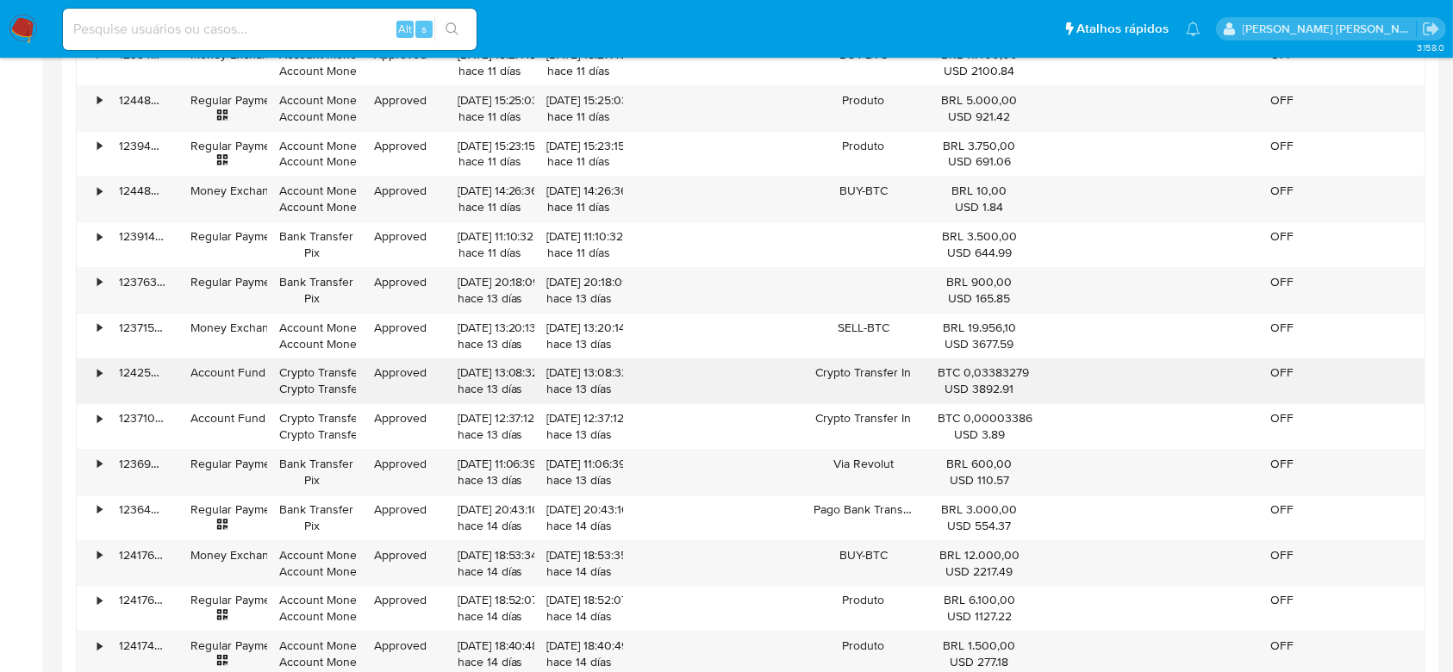
click at [100, 367] on div "•" at bounding box center [99, 373] width 4 height 16
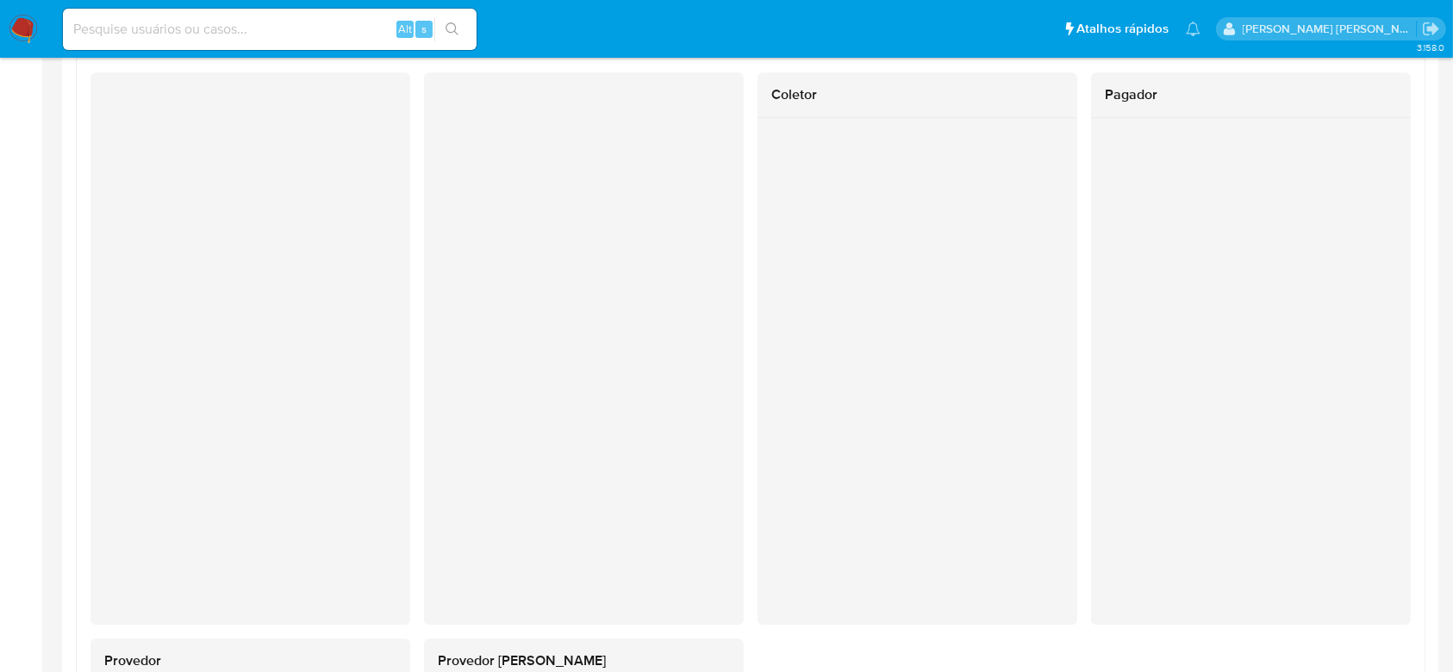
scroll to position [4503, 0]
